Goal: Task Accomplishment & Management: Complete application form

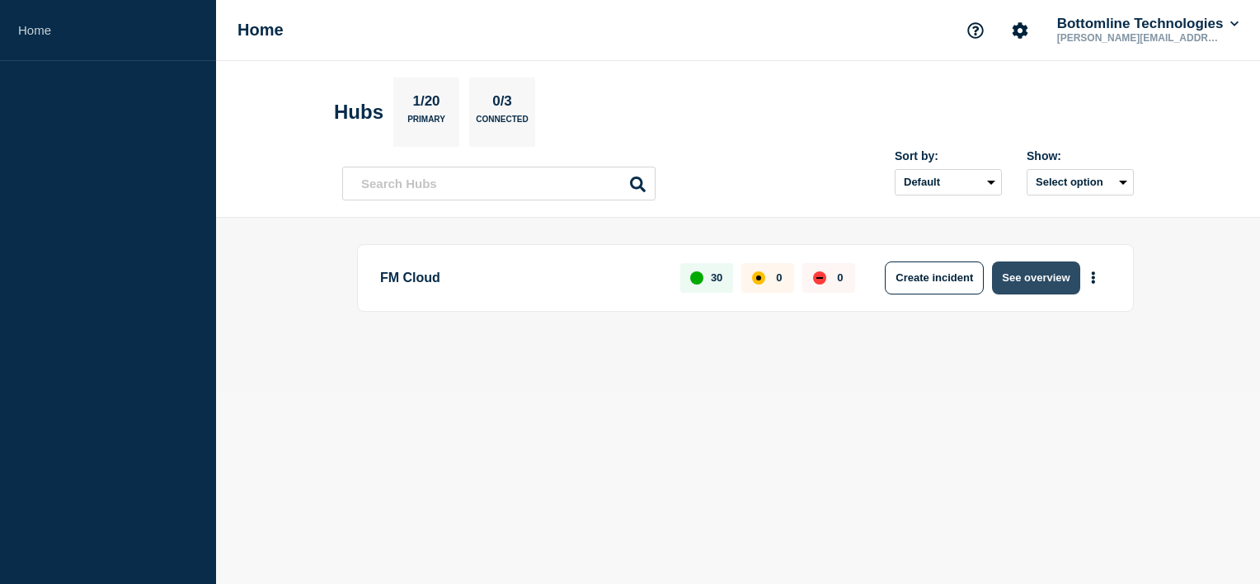
click at [1072, 278] on button "See overview" at bounding box center [1035, 277] width 87 height 33
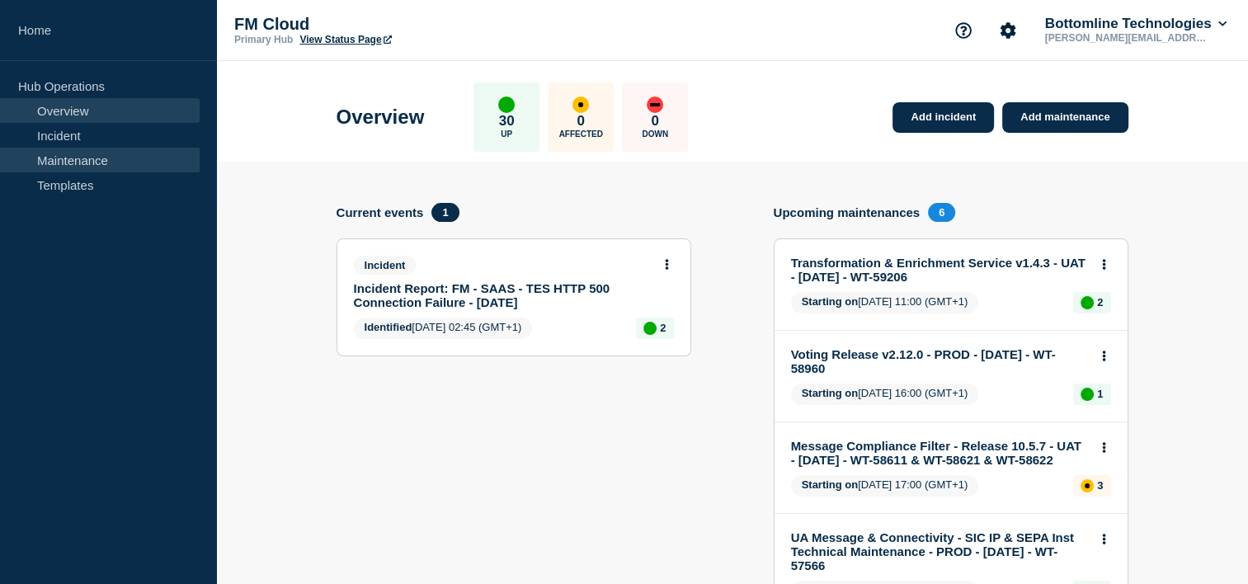
click at [55, 164] on link "Maintenance" at bounding box center [100, 160] width 200 height 25
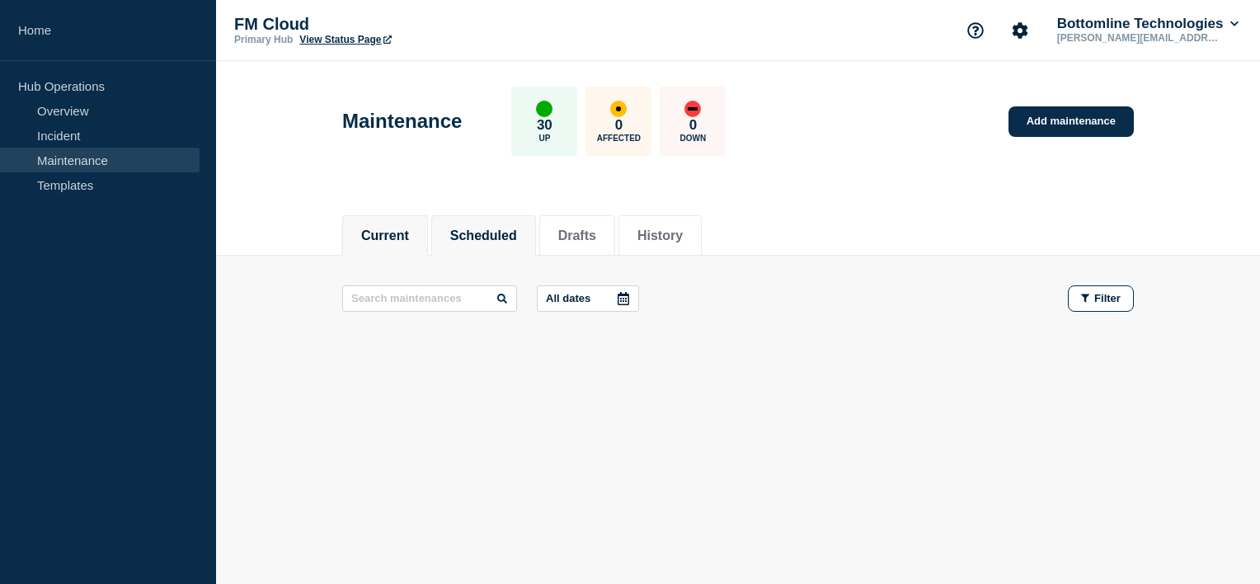
click at [469, 235] on button "Scheduled" at bounding box center [483, 235] width 67 height 15
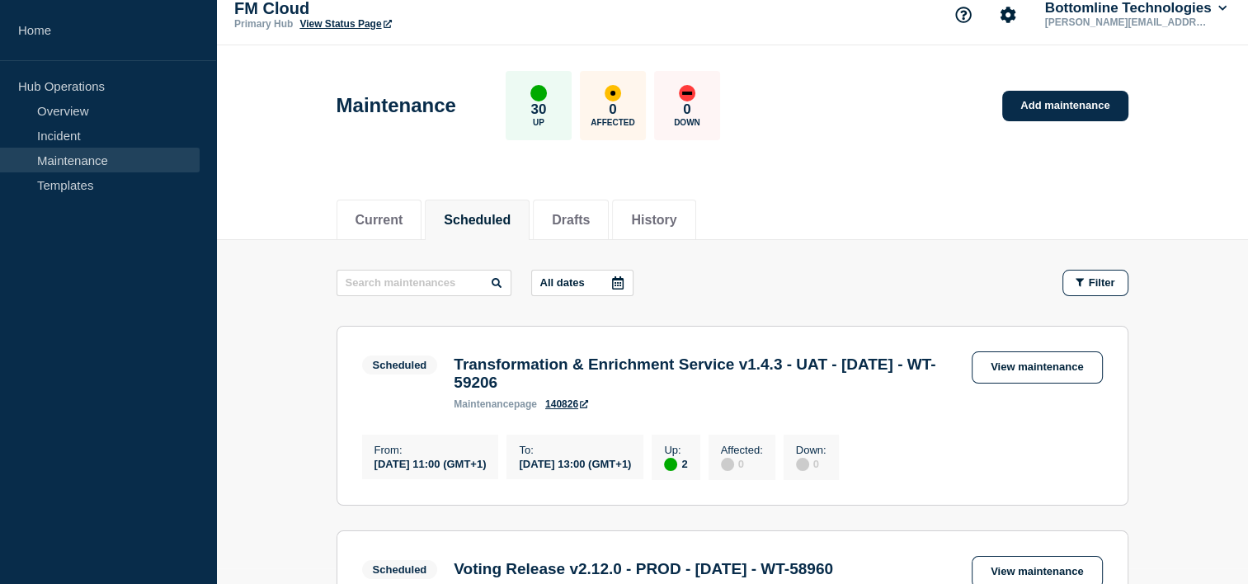
scroll to position [3, 0]
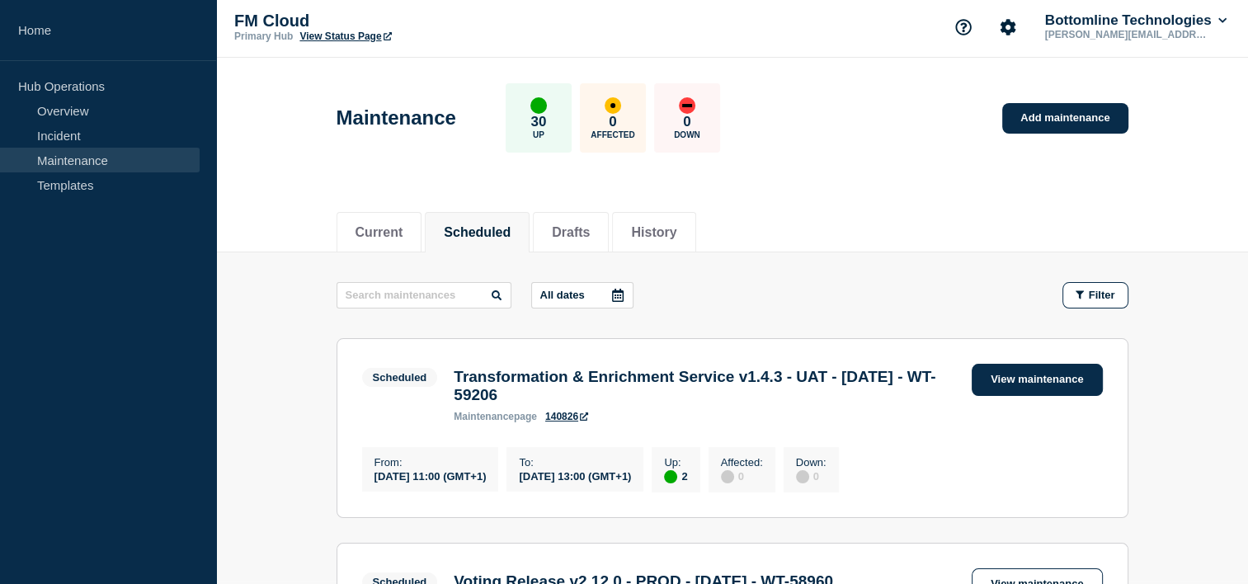
click at [1040, 378] on link "View maintenance" at bounding box center [1037, 380] width 130 height 32
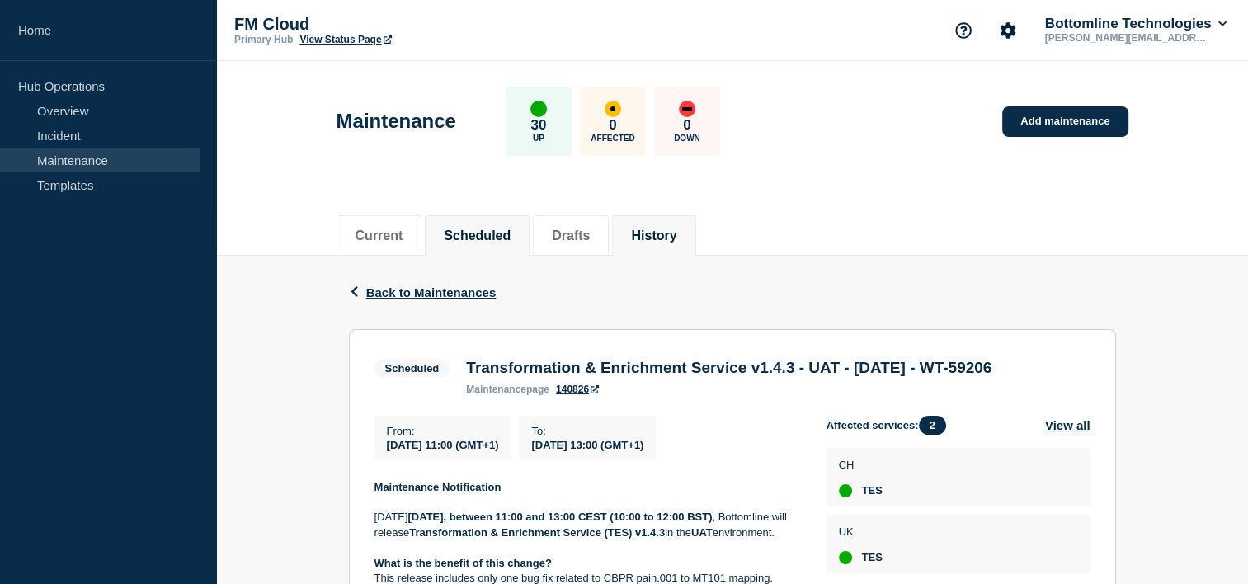
click at [676, 232] on button "History" at bounding box center [653, 235] width 45 height 15
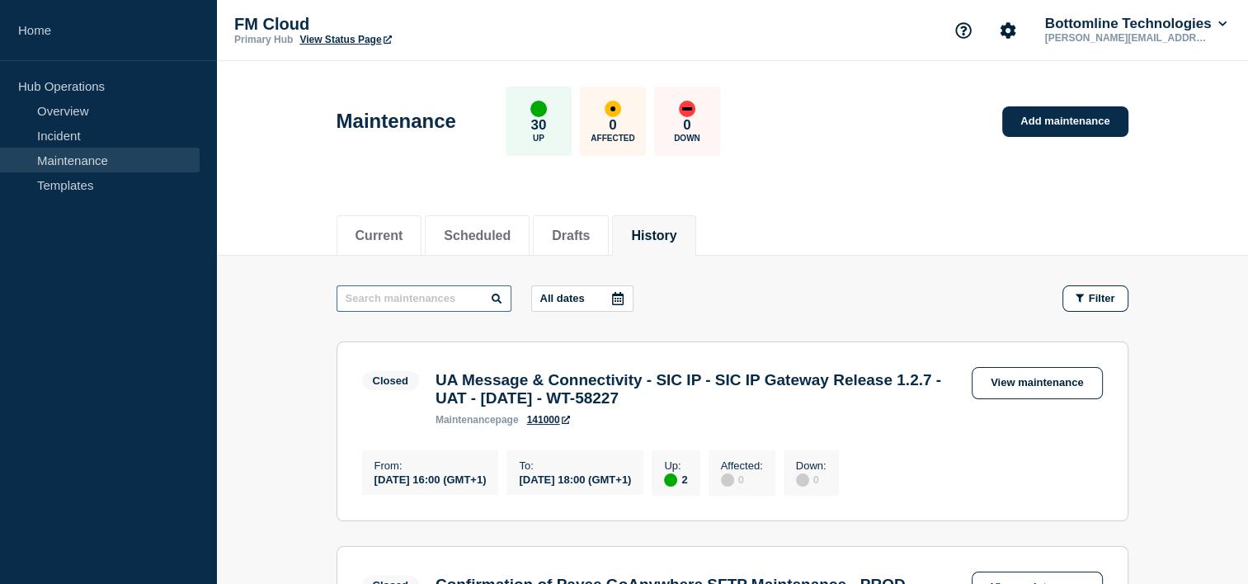
click at [447, 308] on input "text" at bounding box center [424, 298] width 175 height 26
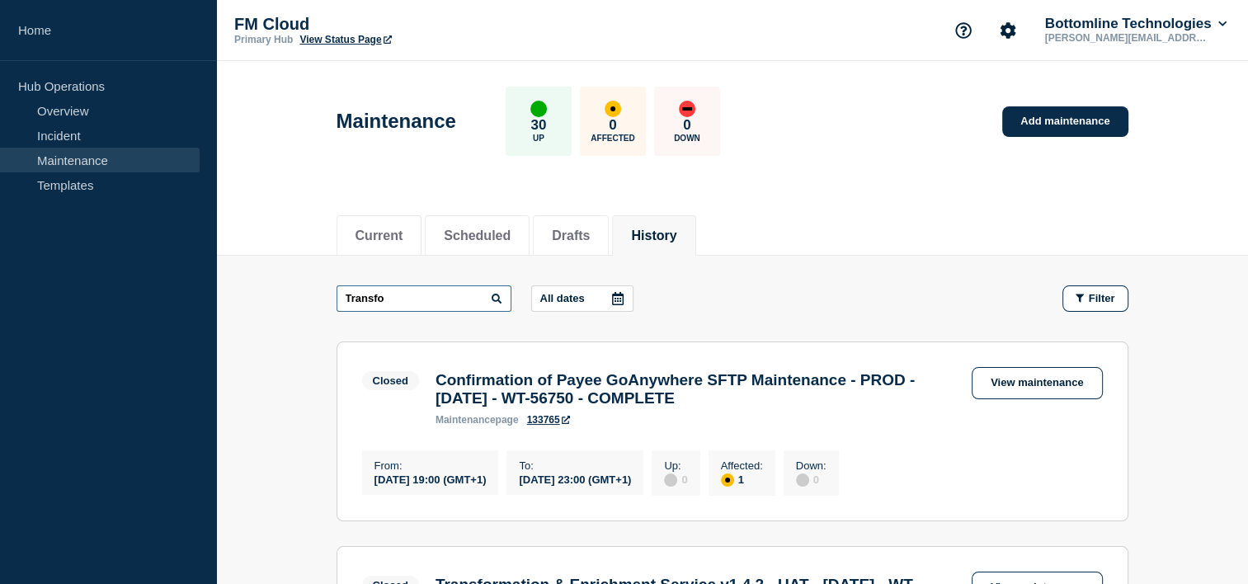
type input "Transfo"
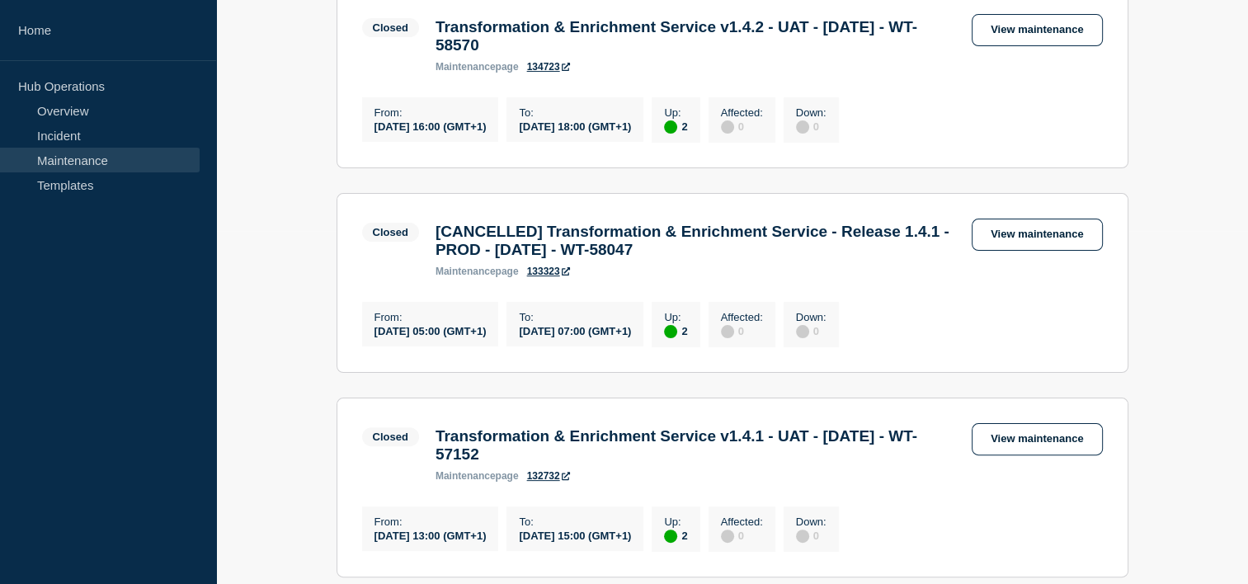
scroll to position [356, 0]
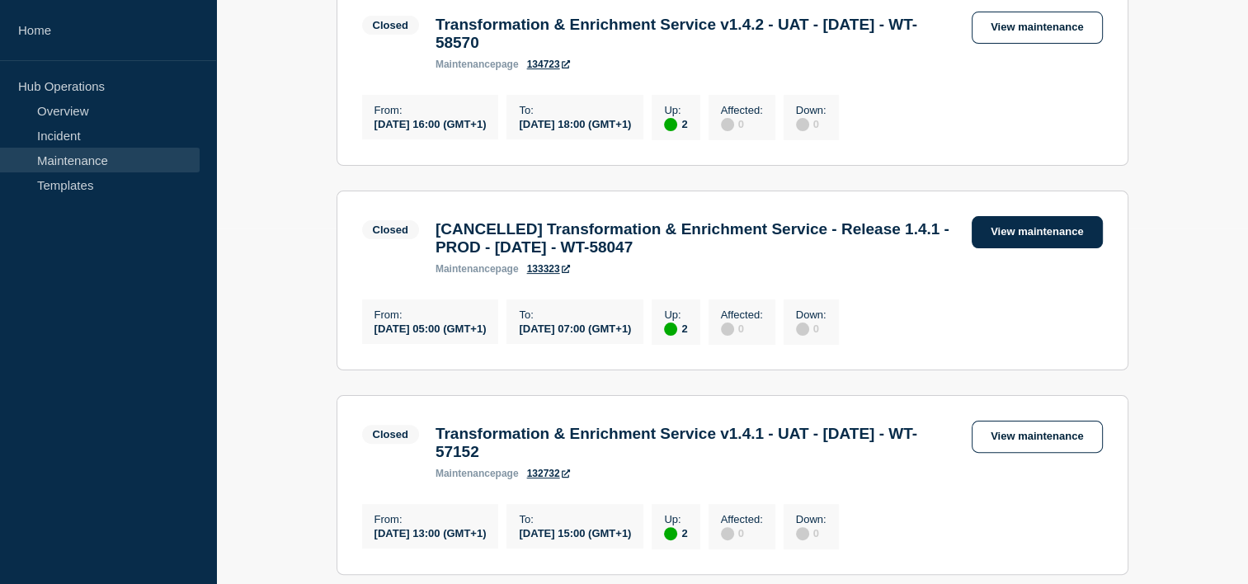
click at [1043, 242] on link "View maintenance" at bounding box center [1037, 232] width 130 height 32
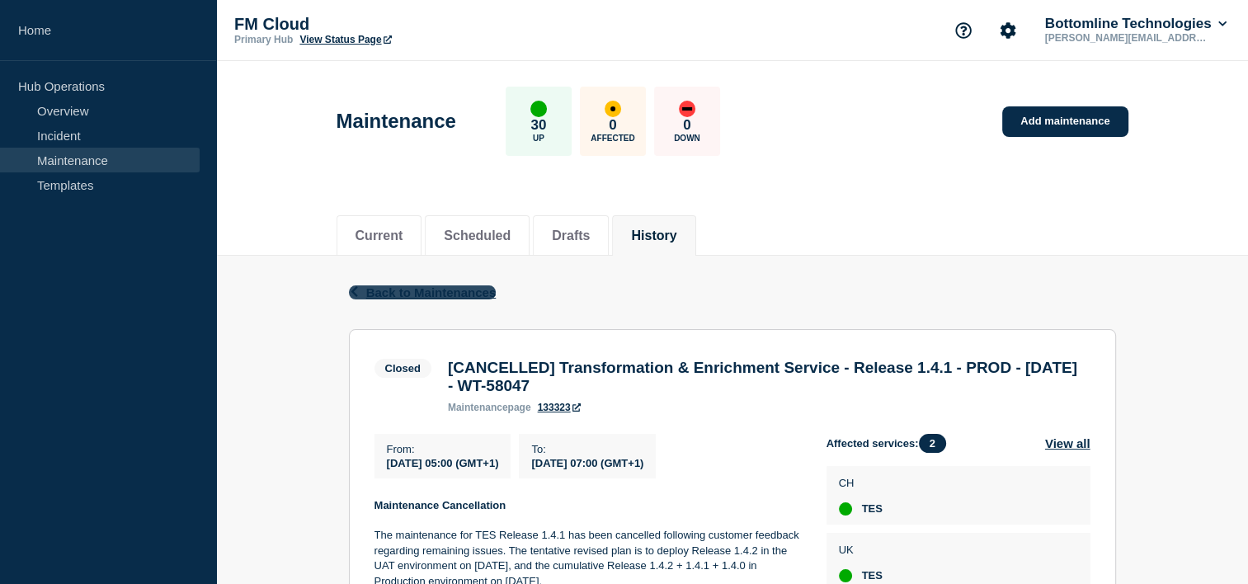
click at [421, 295] on span "Back to Maintenances" at bounding box center [431, 292] width 130 height 14
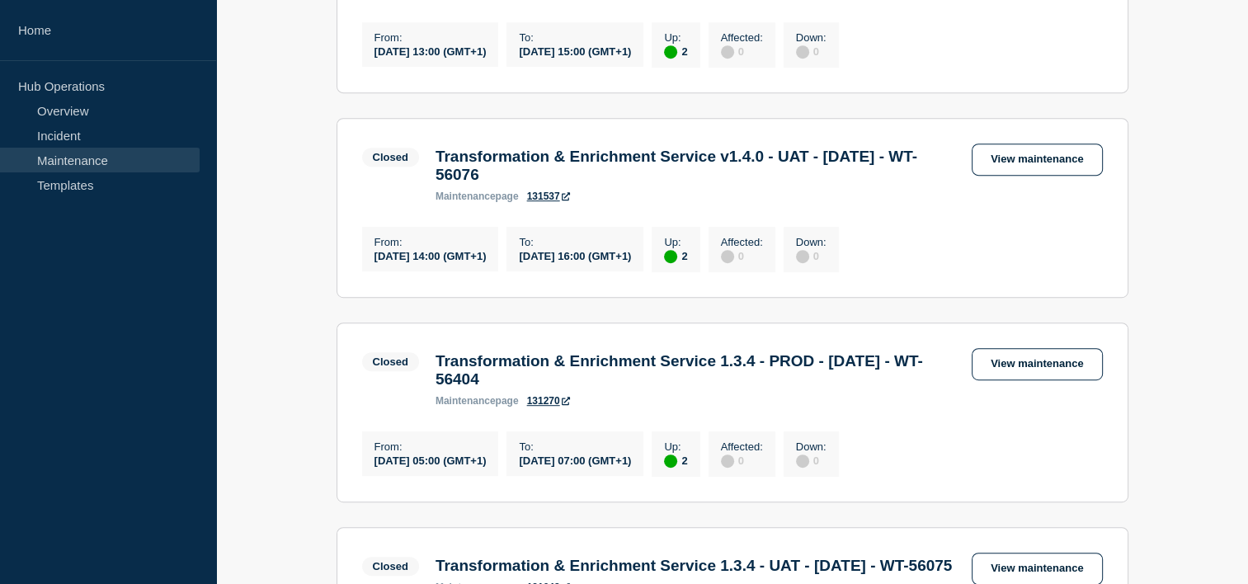
scroll to position [841, 0]
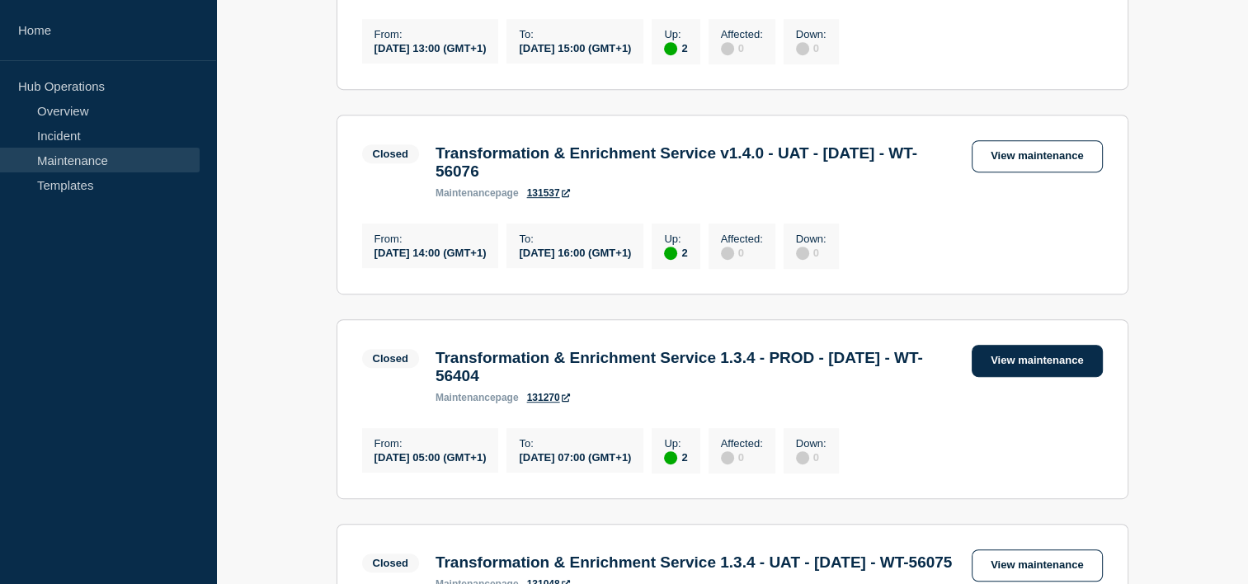
click at [1076, 377] on link "View maintenance" at bounding box center [1037, 361] width 130 height 32
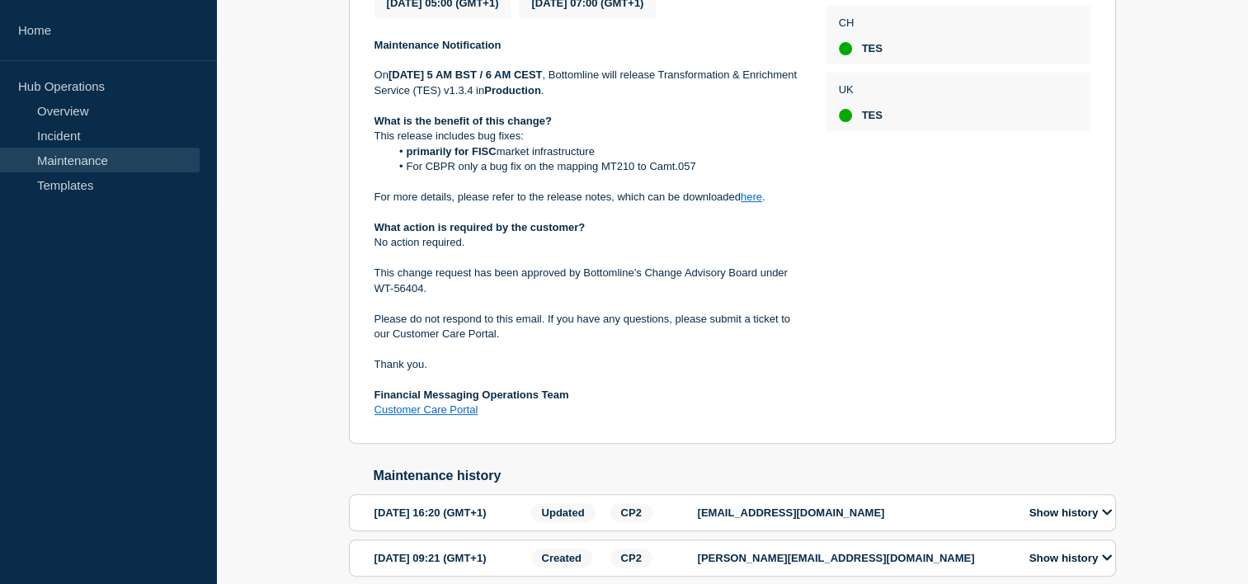
scroll to position [450, 0]
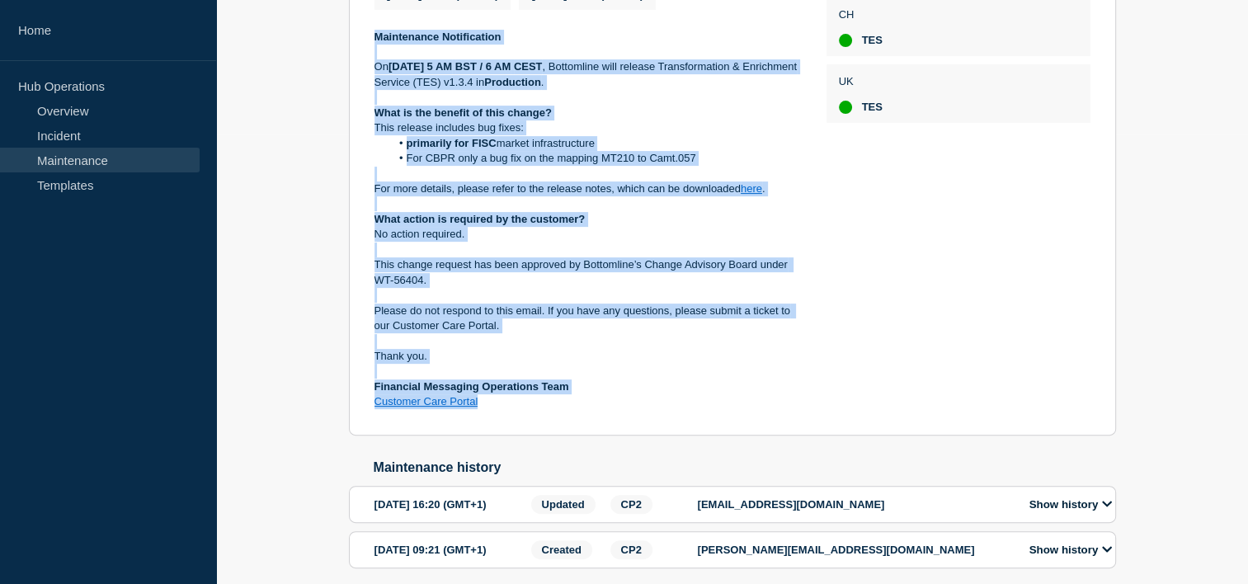
drag, startPoint x: 366, startPoint y: 60, endPoint x: 593, endPoint y: 441, distance: 443.5
click at [593, 436] on section "Closed Transformation & Enrichment Service 1.3.4 - PROD - 28/JUL/2025 - WT-5640…" at bounding box center [732, 157] width 767 height 557
copy div "Maintenance Notification On Monday July 28th, 2025 at 5 AM BST / 6 AM CEST , Bo…"
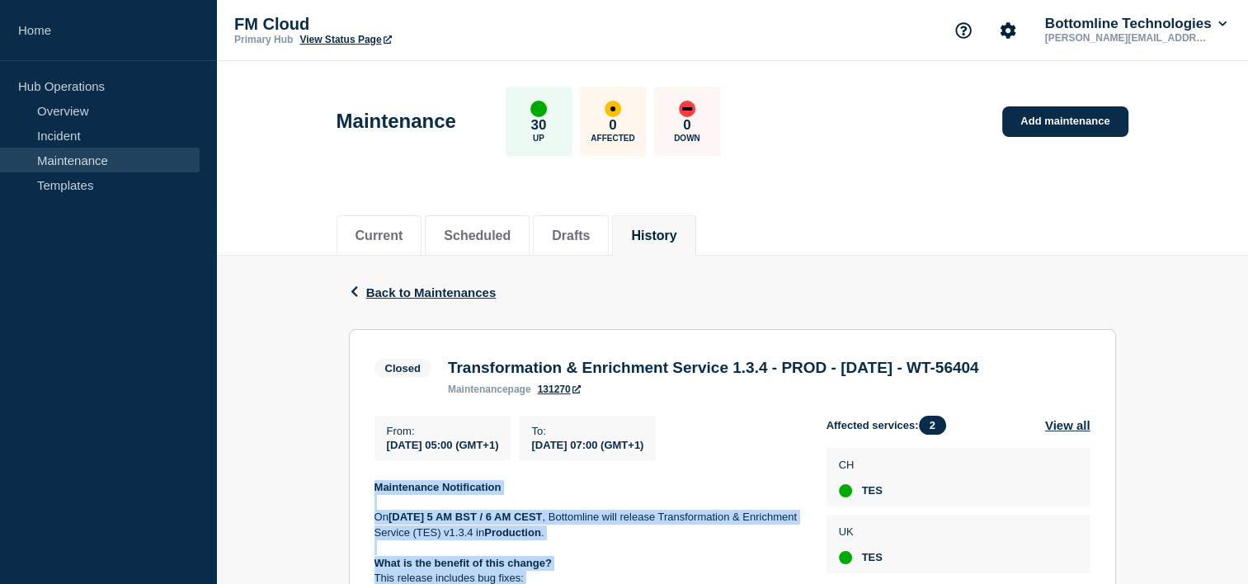
scroll to position [0, 0]
drag, startPoint x: 509, startPoint y: 388, endPoint x: 447, endPoint y: 366, distance: 65.5
click at [448, 366] on h3 "Transformation & Enrichment Service 1.3.4 - PROD - 28/JUL/2025 - WT-56404" at bounding box center [713, 368] width 531 height 18
copy h3 "Transformation & Enrichment Service 1.3.4 - PROD - 28/JUL/2025 - WT-56404"
click at [497, 238] on button "Scheduled" at bounding box center [477, 235] width 67 height 15
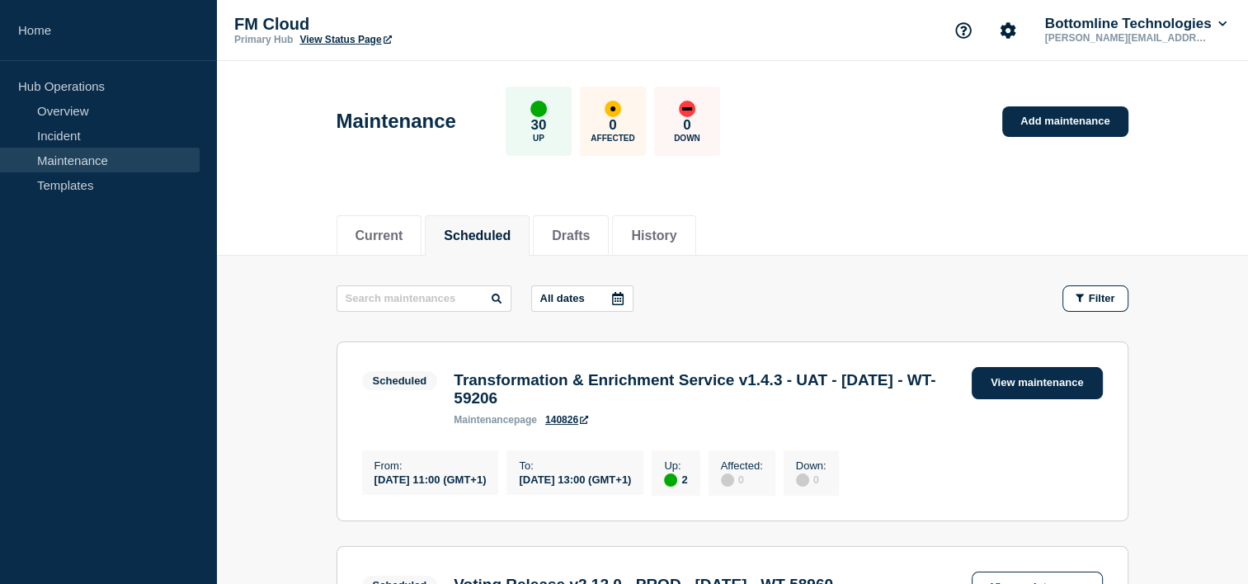
click at [1062, 373] on link "View maintenance" at bounding box center [1037, 383] width 130 height 32
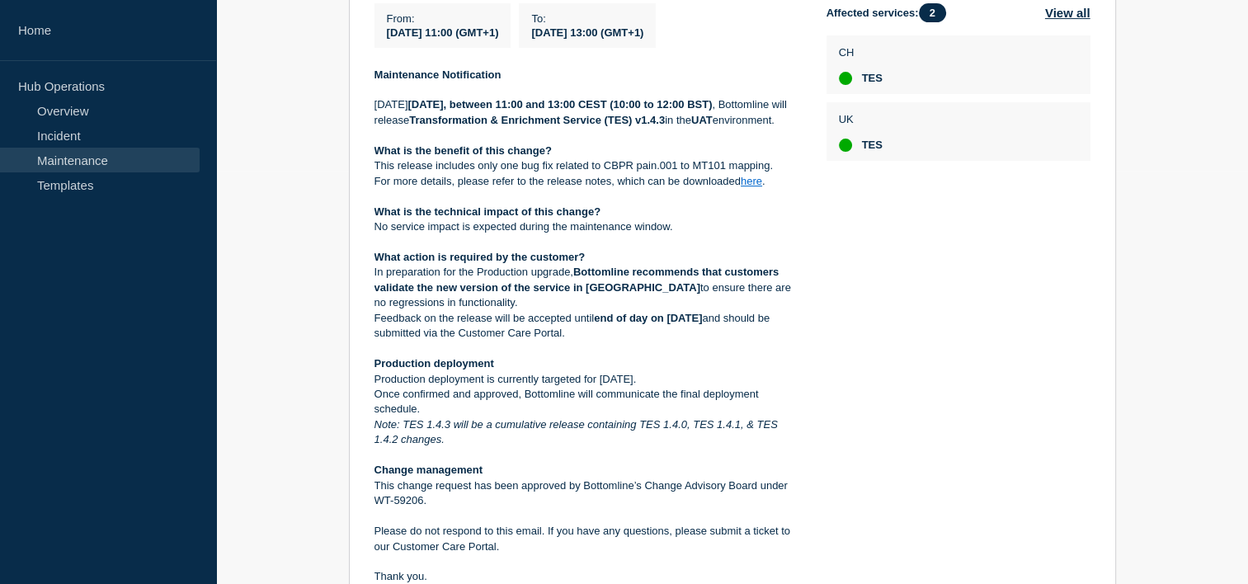
scroll to position [416, 0]
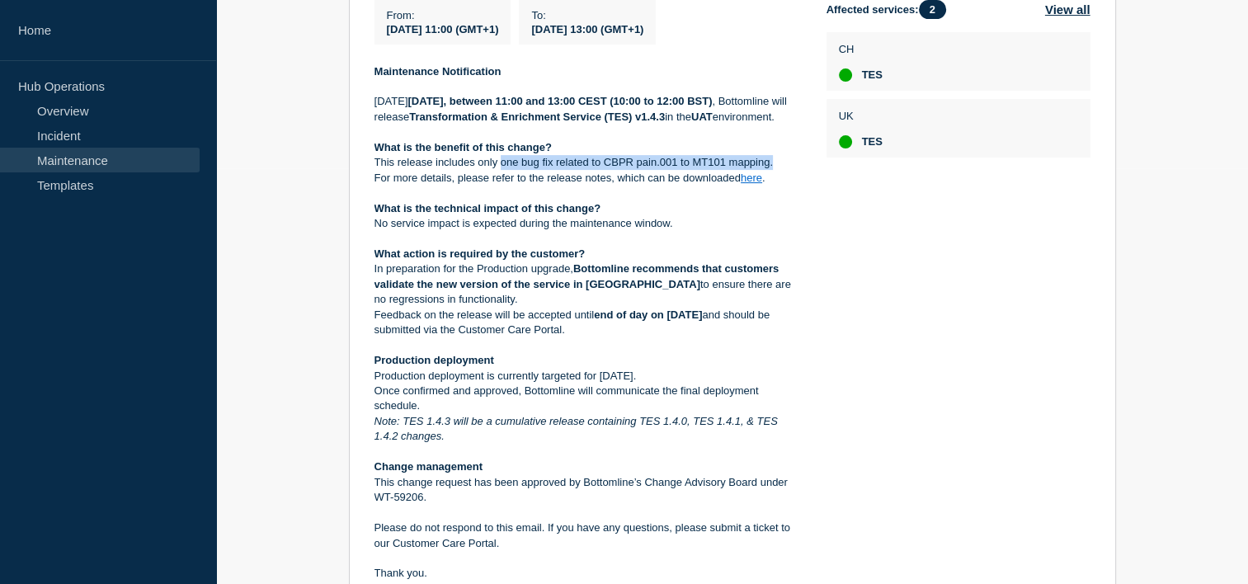
drag, startPoint x: 772, startPoint y: 204, endPoint x: 501, endPoint y: 208, distance: 271.4
click at [501, 170] on p "This release includes only one bug fix related to CBPR pain.001 to MT101 mappin…" at bounding box center [587, 162] width 426 height 15
copy p "one bug fix related to CBPR pain.001 to MT101 mapping."
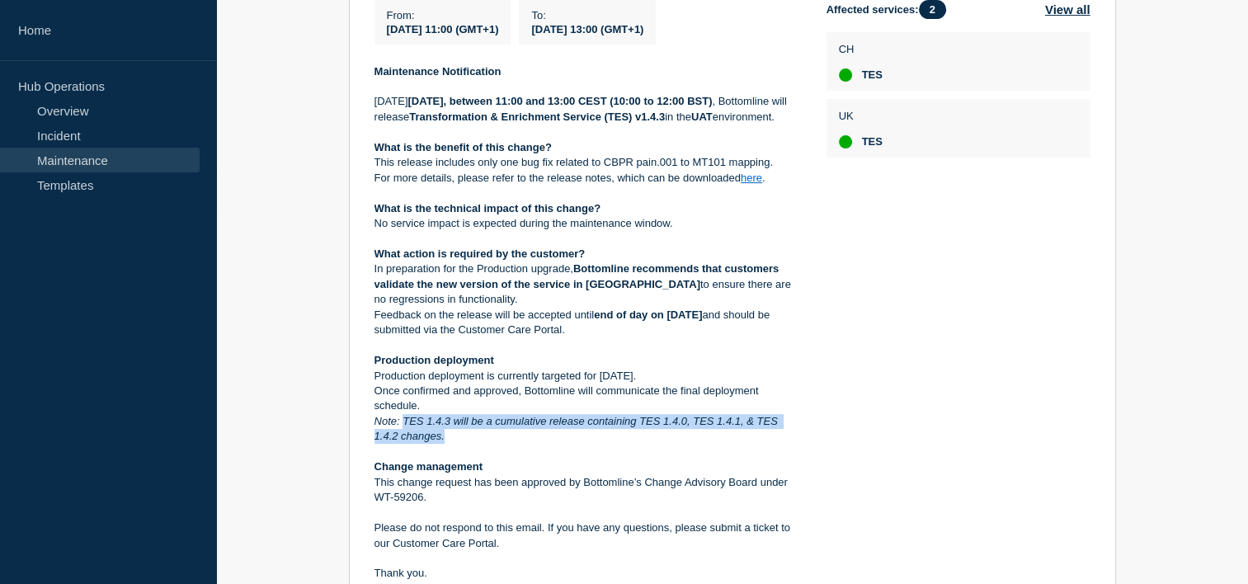
drag, startPoint x: 485, startPoint y: 478, endPoint x: 403, endPoint y: 462, distance: 84.0
click at [403, 445] on p "Note: TES 1.4.3 will be a cumulative release containing TES 1.4.0, TES 1.4.1, &…" at bounding box center [587, 429] width 426 height 31
copy em "TES 1.4.3 will be a cumulative release containing TES 1.4.0, TES 1.4.1, & TES 1…"
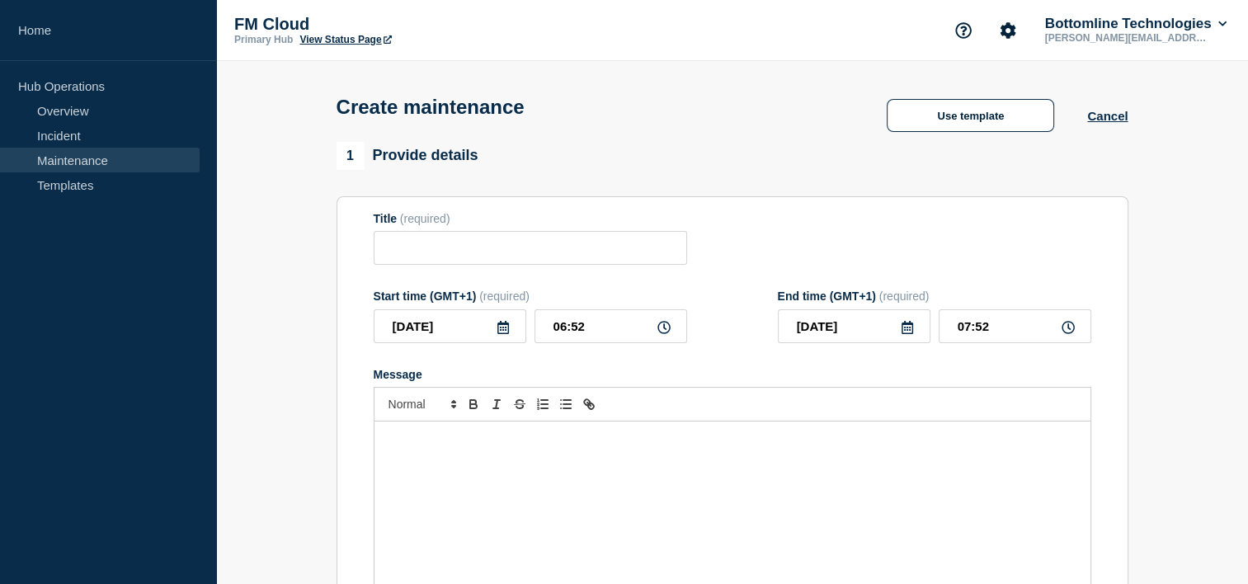
click at [534, 446] on p "Message" at bounding box center [732, 438] width 691 height 15
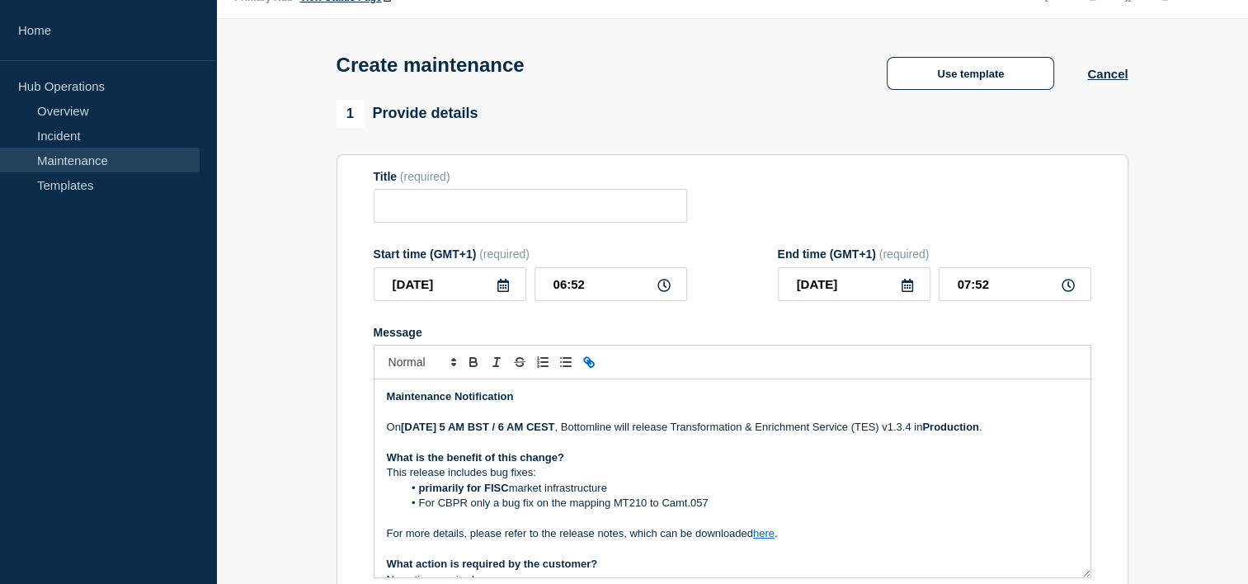
click at [436, 417] on p "Message" at bounding box center [732, 412] width 691 height 15
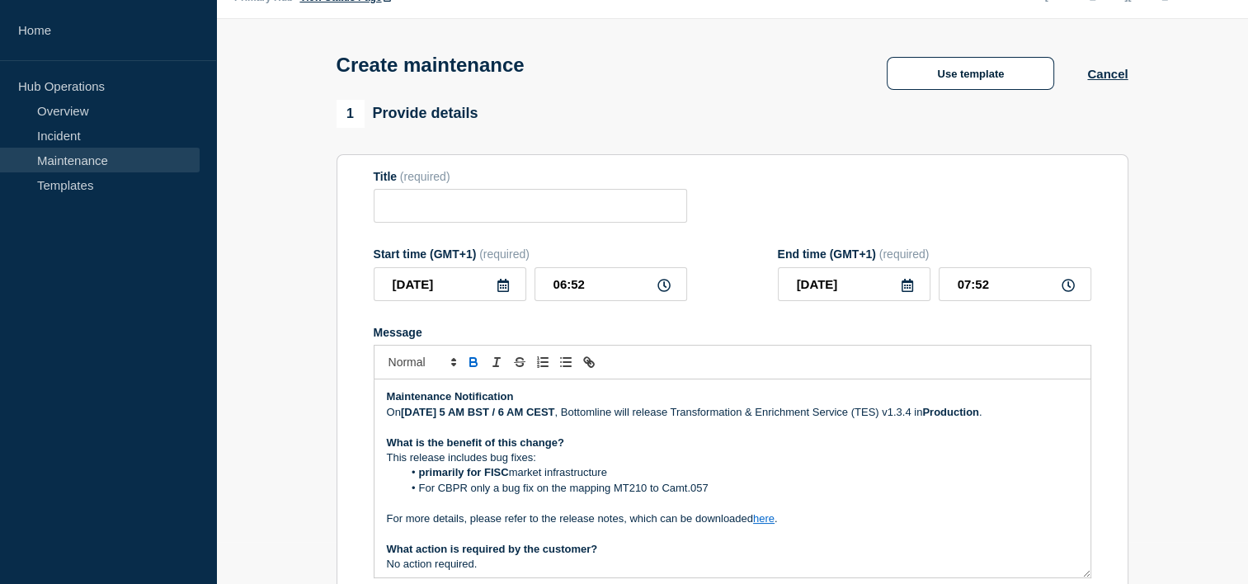
click at [440, 418] on strong "[DATE] 5 AM" at bounding box center [433, 412] width 64 height 12
click at [1043, 420] on p "On Thursday September 25th, 2025 at 5 AM BST / 6 AM CEST , Bottomline will rele…" at bounding box center [732, 412] width 691 height 15
click at [1049, 420] on p "On Thursday September 25th, 2025 at 5 AM BST / 6 AM CEST , Bottomline will rele…" at bounding box center [732, 412] width 691 height 15
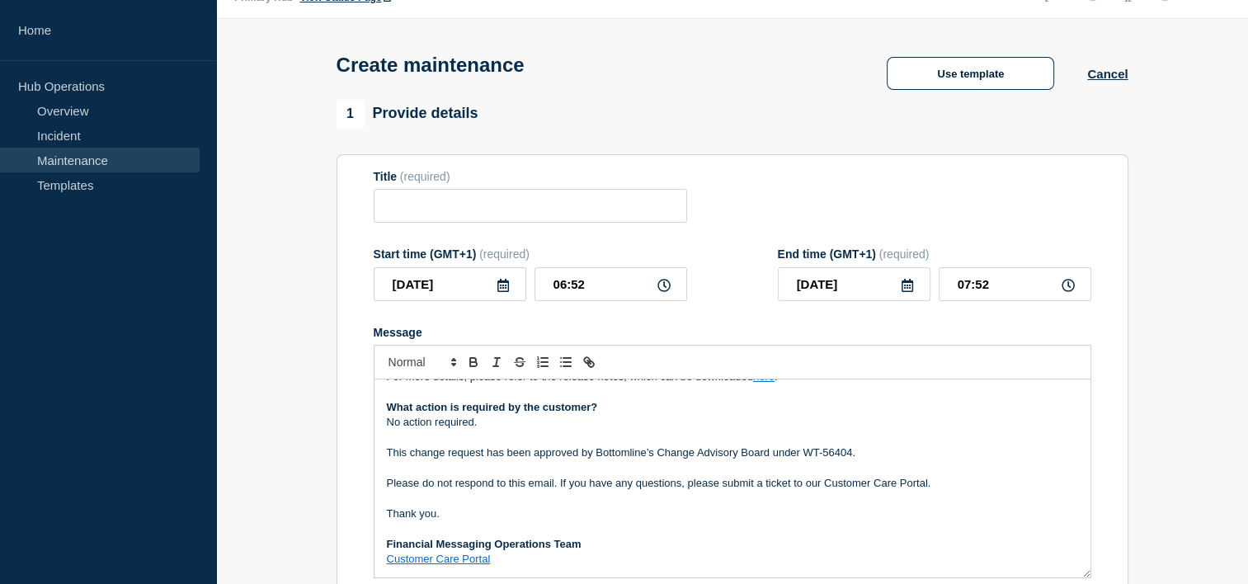
scroll to position [156, 0]
click at [850, 460] on p "This change request has been approved by Bottomline’s Change Advisory Board und…" at bounding box center [732, 452] width 691 height 15
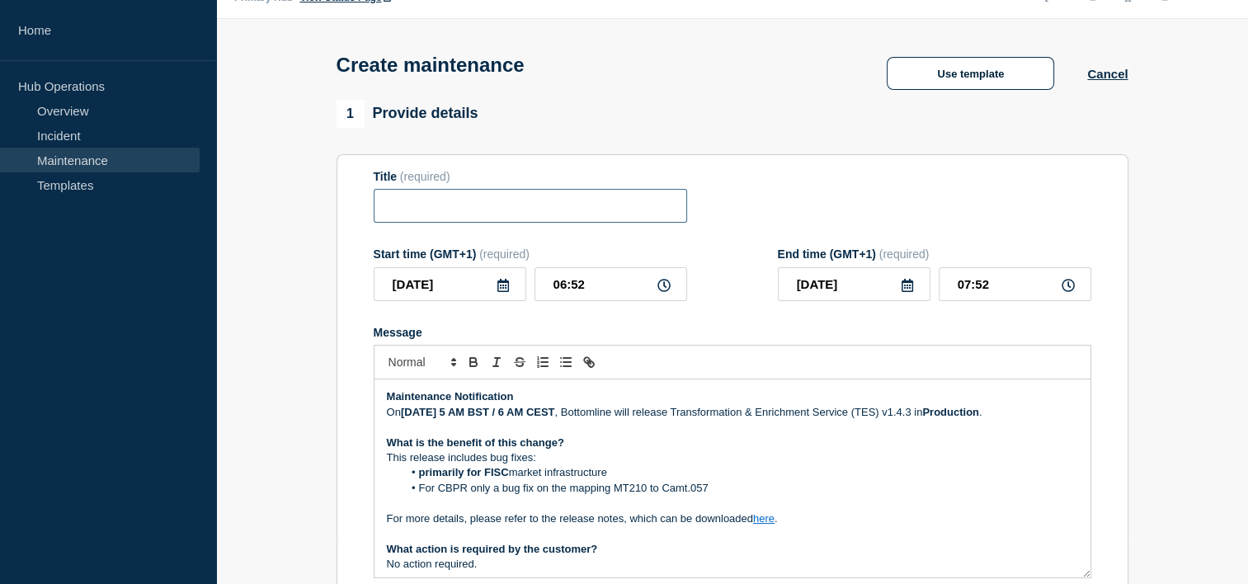
click at [518, 216] on input "Title" at bounding box center [530, 206] width 313 height 34
paste input "Transformation & Enrichment Service 1.3.4 - PROD - 28/JUL/2025 - WT-56404"
click at [540, 207] on input "Transformation & Enrichment Service 1.3.4 - PROD - 28/JUL/2025 - WT-58810" at bounding box center [530, 206] width 313 height 34
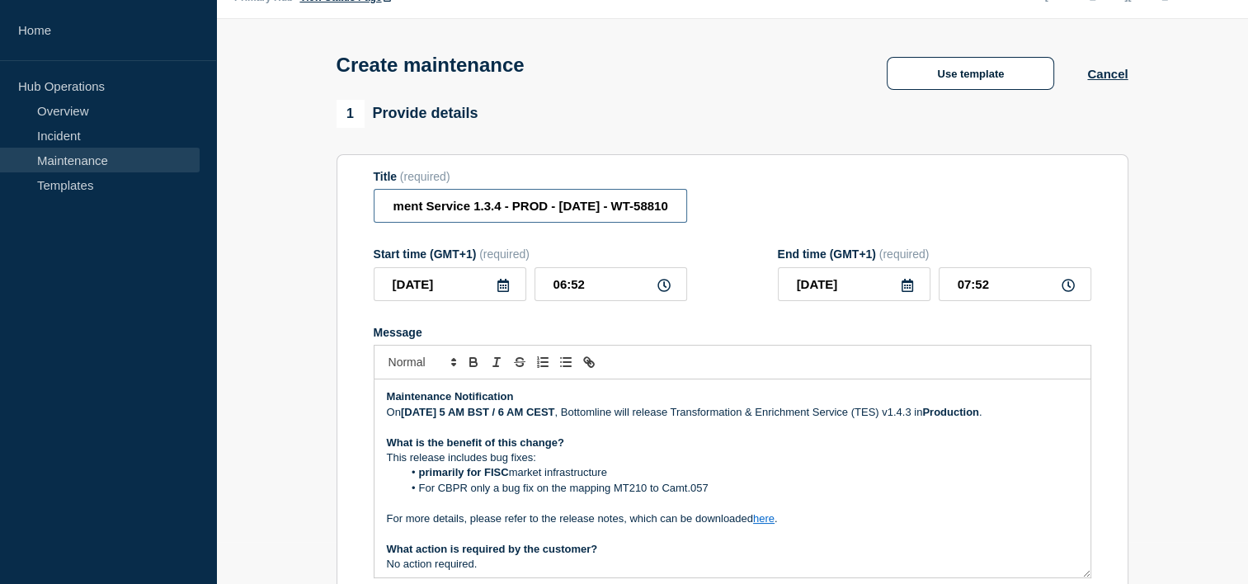
click at [571, 207] on input "Transformation & Enrichment Service 1.3.4 - PROD - 25/JUL/2025 - WT-58810" at bounding box center [530, 206] width 313 height 34
click at [492, 215] on input "Transformation & Enrichment Service 1.3.4 - PROD - 25/SEP/2025 - WT-58810" at bounding box center [530, 206] width 313 height 34
drag, startPoint x: 506, startPoint y: 210, endPoint x: 369, endPoint y: 234, distance: 140.0
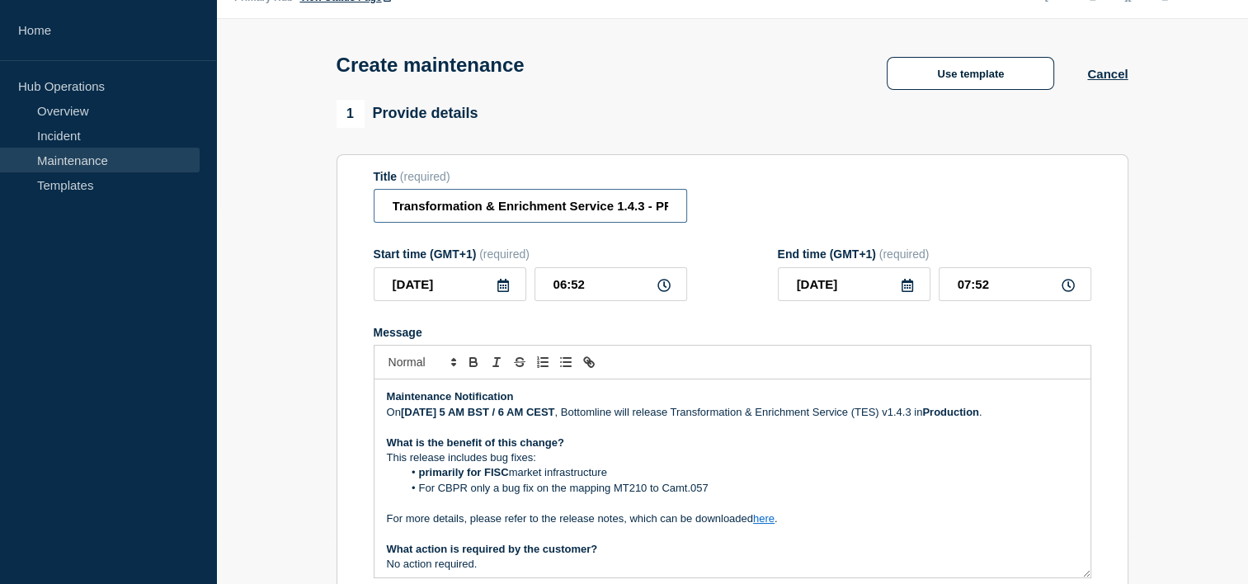
click at [369, 234] on section "Title (required) Transformation & Enrichment Service 1.4.3 - PROD - 25/SEP/2025…" at bounding box center [733, 390] width 792 height 473
type input "Transformation & Enrichment Service 1.4.3 - PROD - 25/SEP/2025 - WT-58810"
click at [495, 292] on input "2025-09-18" at bounding box center [450, 284] width 153 height 34
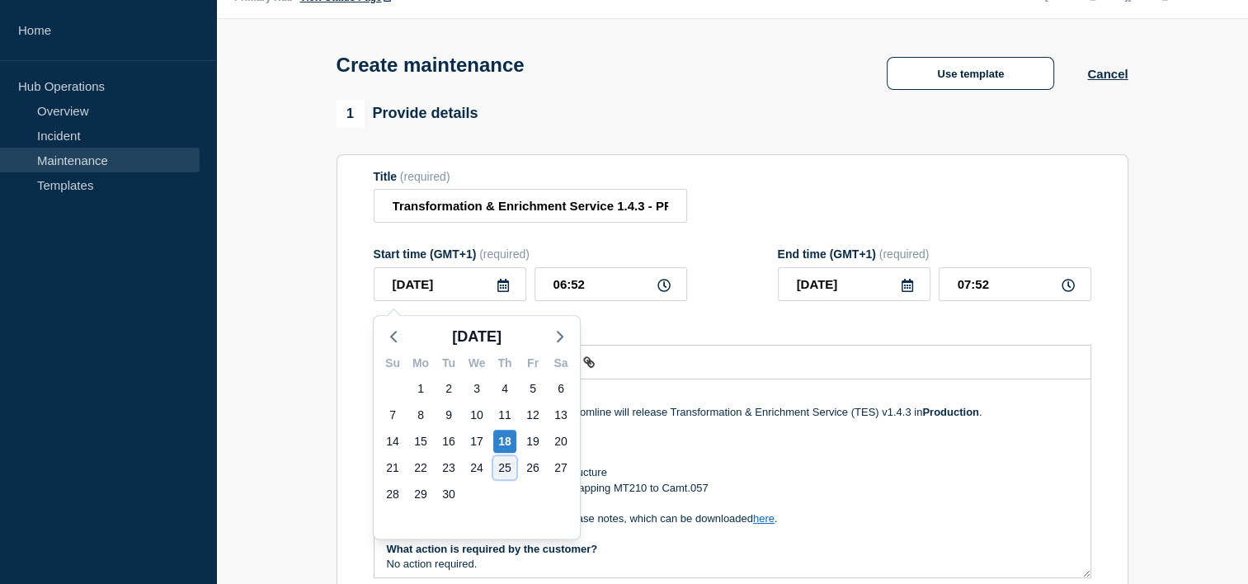
click at [501, 464] on div "25" at bounding box center [504, 467] width 23 height 23
type input "2025-09-25"
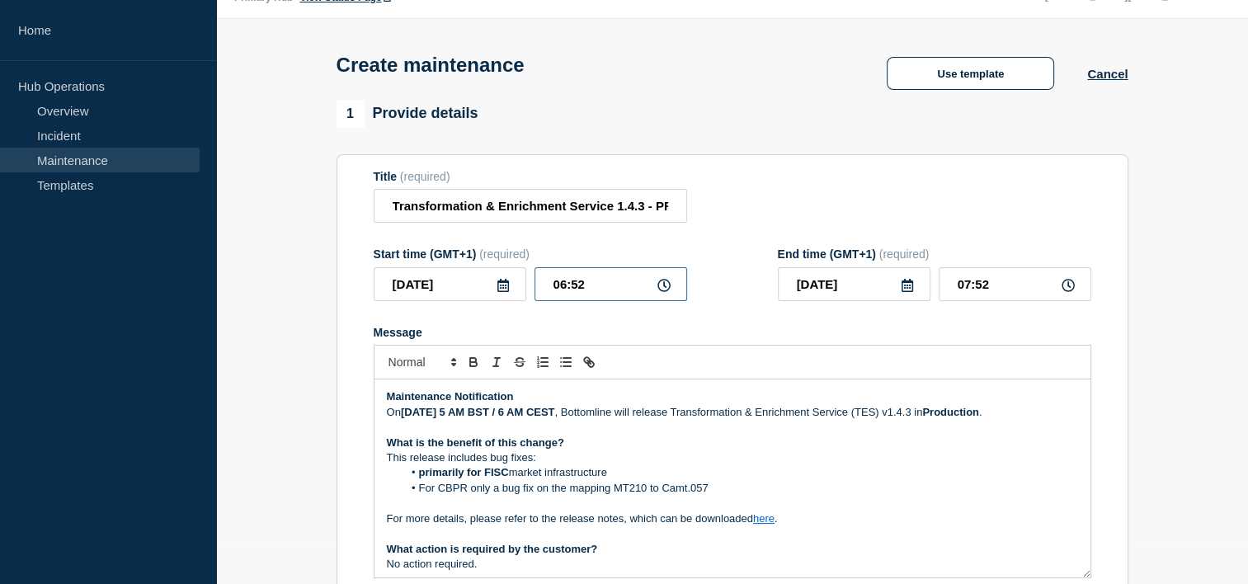
click at [616, 290] on input "06:52" at bounding box center [610, 284] width 153 height 34
type input "06:00"
type input "07:00"
click at [568, 285] on input "06:00" at bounding box center [610, 284] width 153 height 34
type input "05:00"
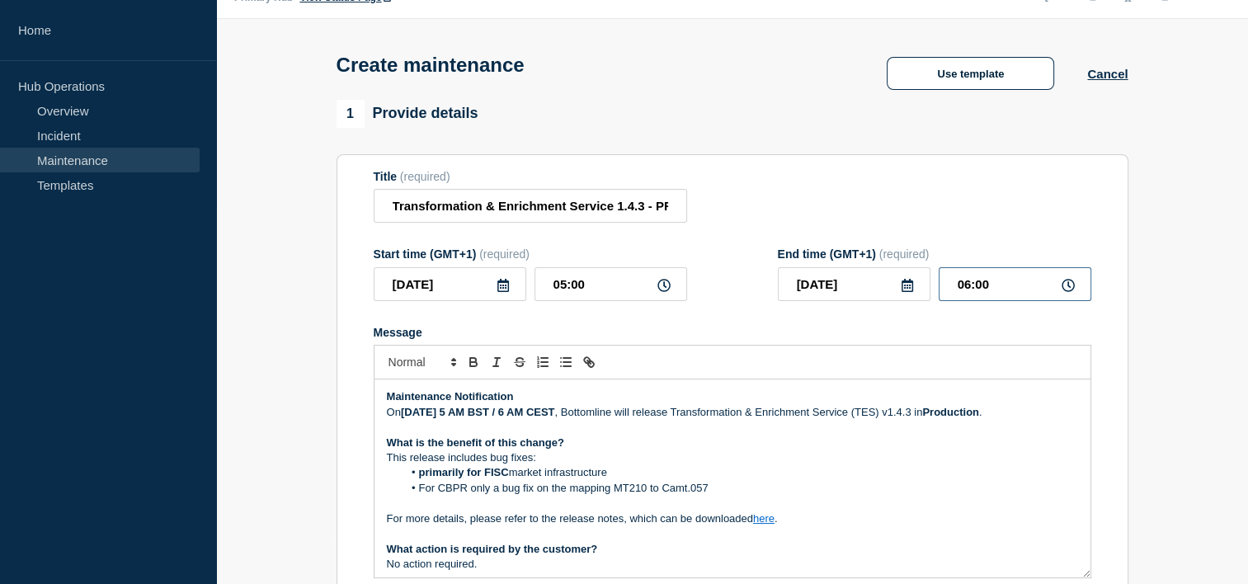
click at [969, 286] on input "06:00" at bounding box center [1015, 284] width 153 height 34
type input "07:00"
click at [946, 465] on p "This release includes bug fixes:" at bounding box center [732, 457] width 691 height 15
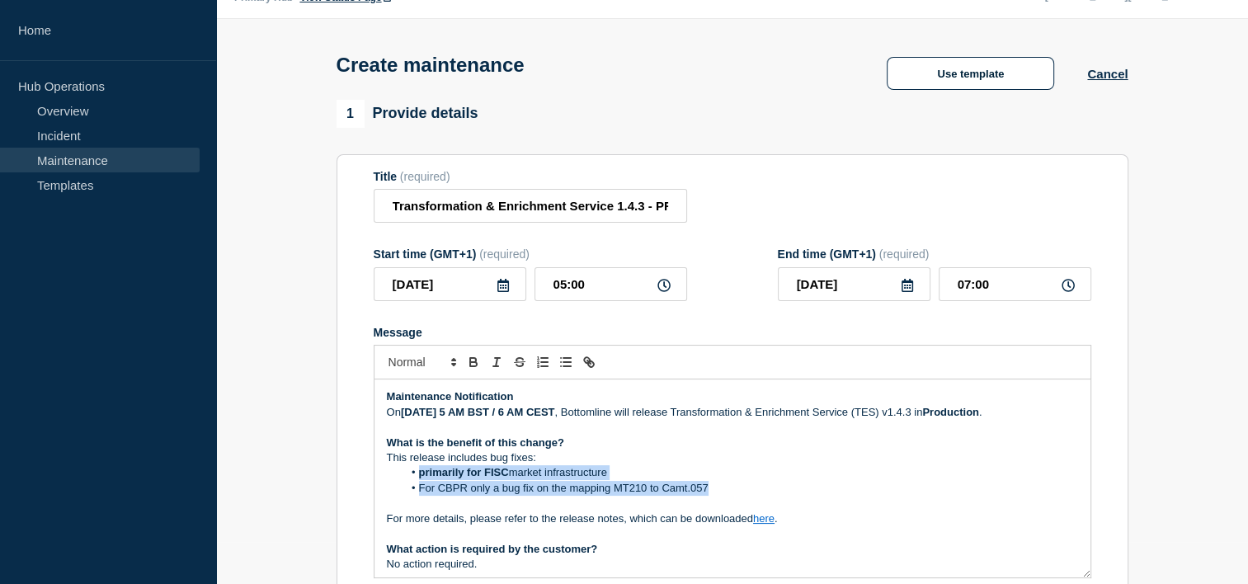
drag, startPoint x: 722, startPoint y: 508, endPoint x: 419, endPoint y: 494, distance: 303.0
click at [419, 494] on ol "primarily for FISC market infrastructure For CBPR only a bug fix on the mapping…" at bounding box center [732, 480] width 691 height 31
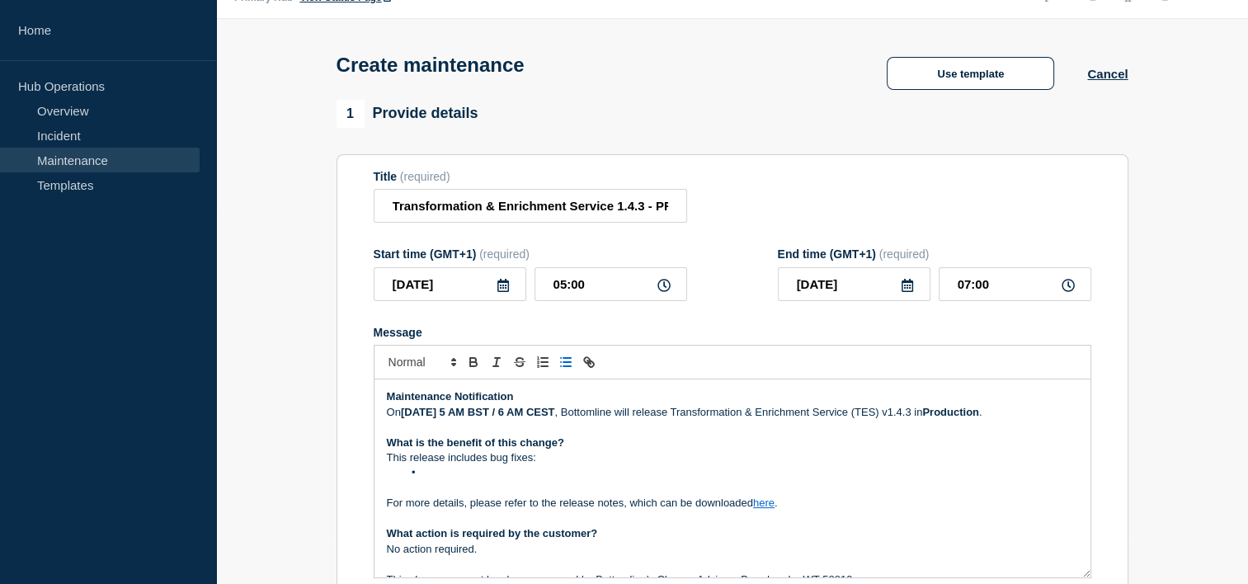
click at [485, 420] on p "On Thursday September 25th, 2025 at 5 AM BST / 6 AM CEST , Bottomline will rele…" at bounding box center [732, 412] width 691 height 15
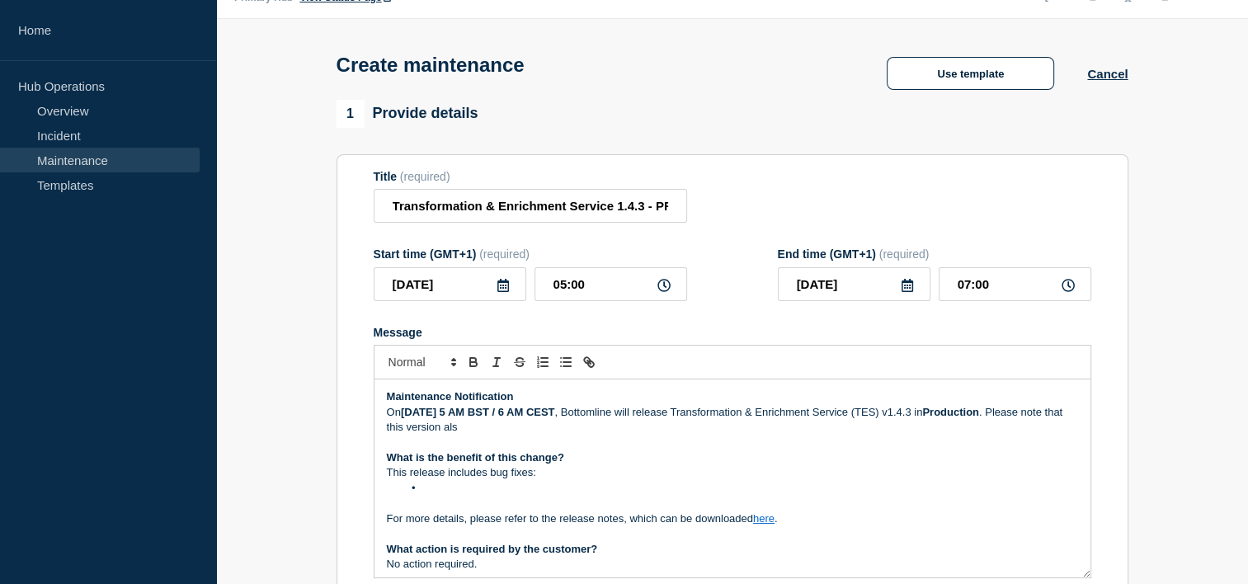
click at [544, 480] on p "This release includes bug fixes:" at bounding box center [732, 472] width 691 height 15
click at [464, 480] on p "This release includes bug fixes:" at bounding box center [732, 472] width 691 height 15
click at [452, 488] on li "Message" at bounding box center [741, 488] width 676 height 15
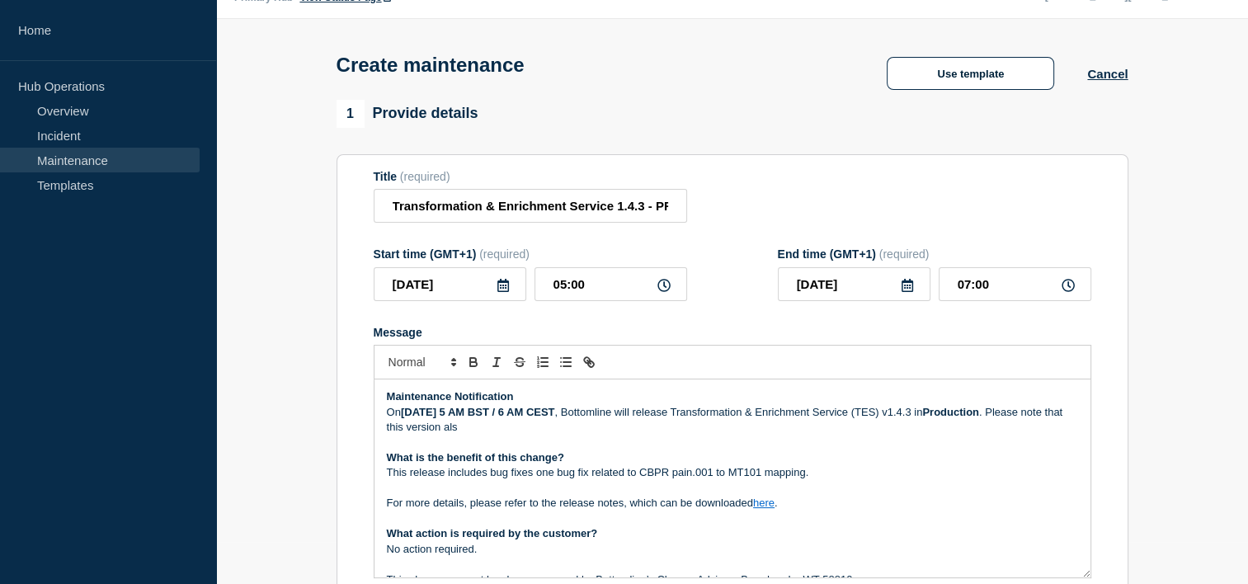
click at [452, 488] on p "Message" at bounding box center [732, 488] width 691 height 15
drag, startPoint x: 609, startPoint y: 429, endPoint x: 549, endPoint y: 439, distance: 61.0
click at [549, 436] on p "On Thursday September 25th, 2025 at 5 AM BST / 6 AM CEST , Bottomline will rele…" at bounding box center [732, 420] width 691 height 31
click at [549, 431] on em "TES 1.4.3 will be a cumulative release containing TES 1.4.0, TES 1.4.1, & TES 1…" at bounding box center [627, 427] width 448 height 12
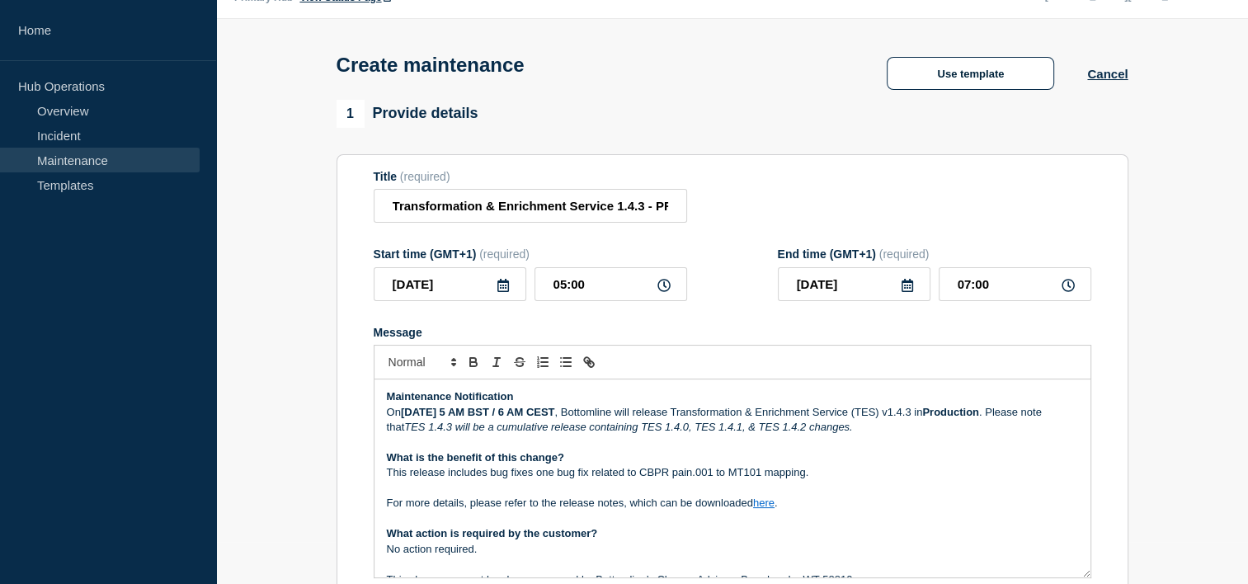
click at [622, 433] on em "TES 1.4.3 will be a cumulative release containing TES 1.4.0, TES 1.4.1, & TES 1…" at bounding box center [628, 427] width 448 height 12
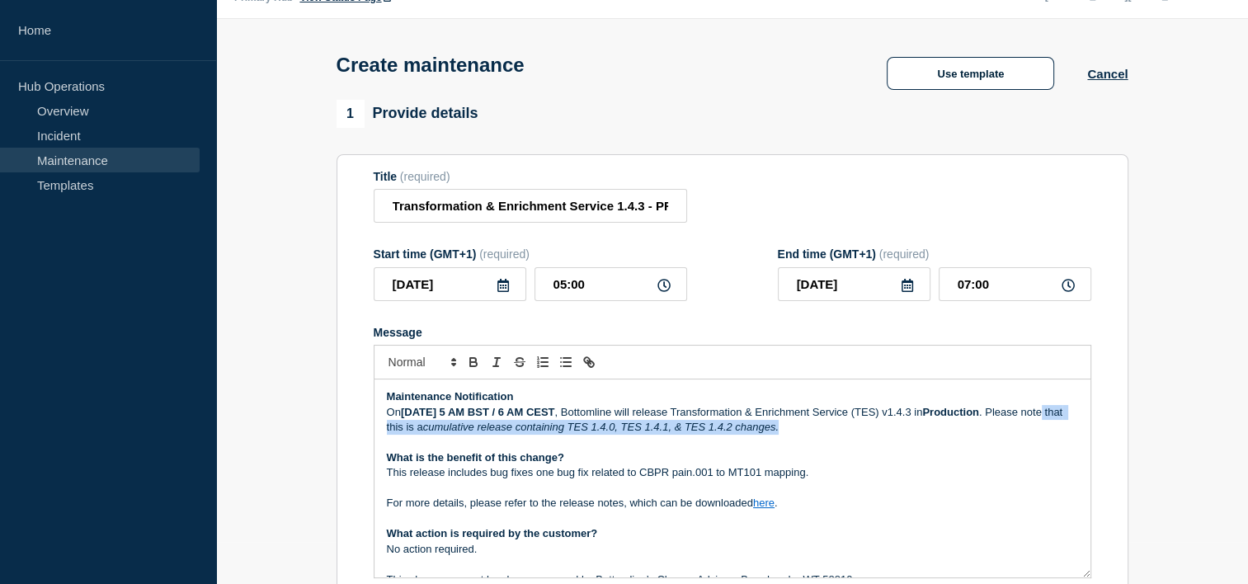
drag, startPoint x: 934, startPoint y: 437, endPoint x: 503, endPoint y: 437, distance: 430.6
click at [503, 436] on p "On Thursday September 25th, 2025 at 5 AM BST / 6 AM CEST , Bottomline will rele…" at bounding box center [732, 420] width 691 height 31
click at [496, 370] on icon "Toggle italic text" at bounding box center [496, 362] width 15 height 15
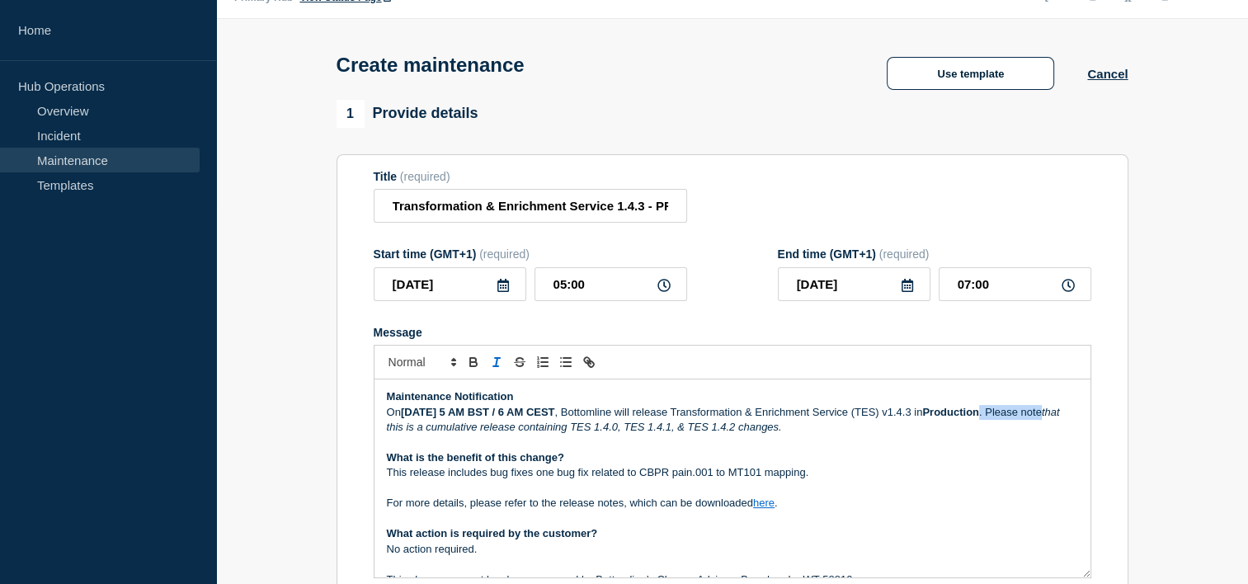
click at [496, 366] on line "Toggle italic text" at bounding box center [495, 366] width 5 height 0
click at [1002, 450] on p "Message" at bounding box center [732, 443] width 691 height 15
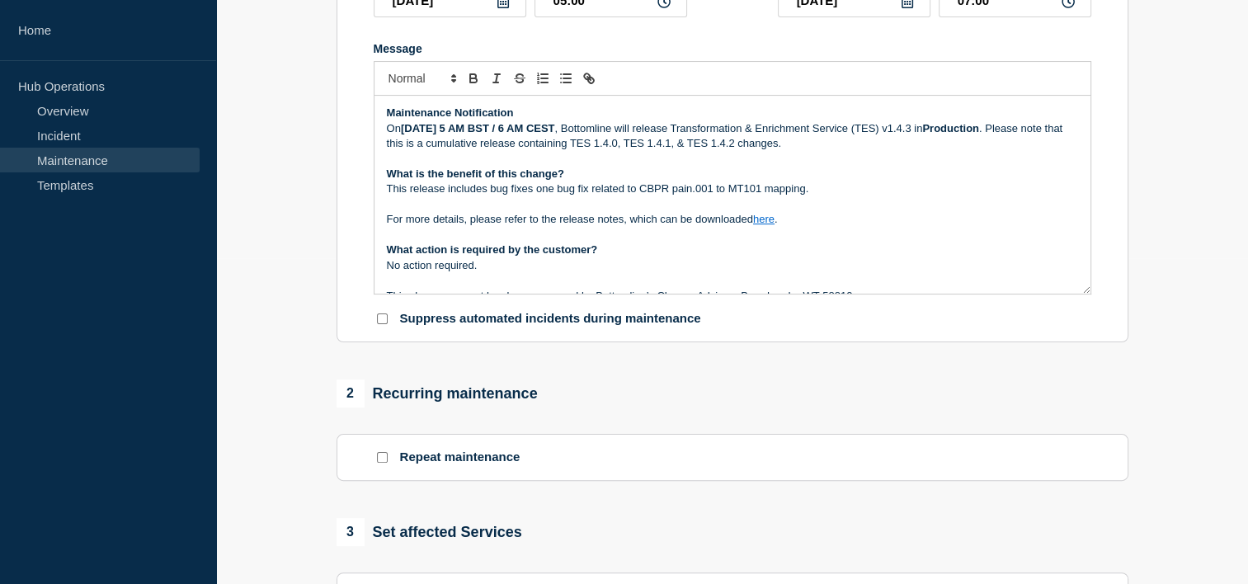
scroll to position [702, 0]
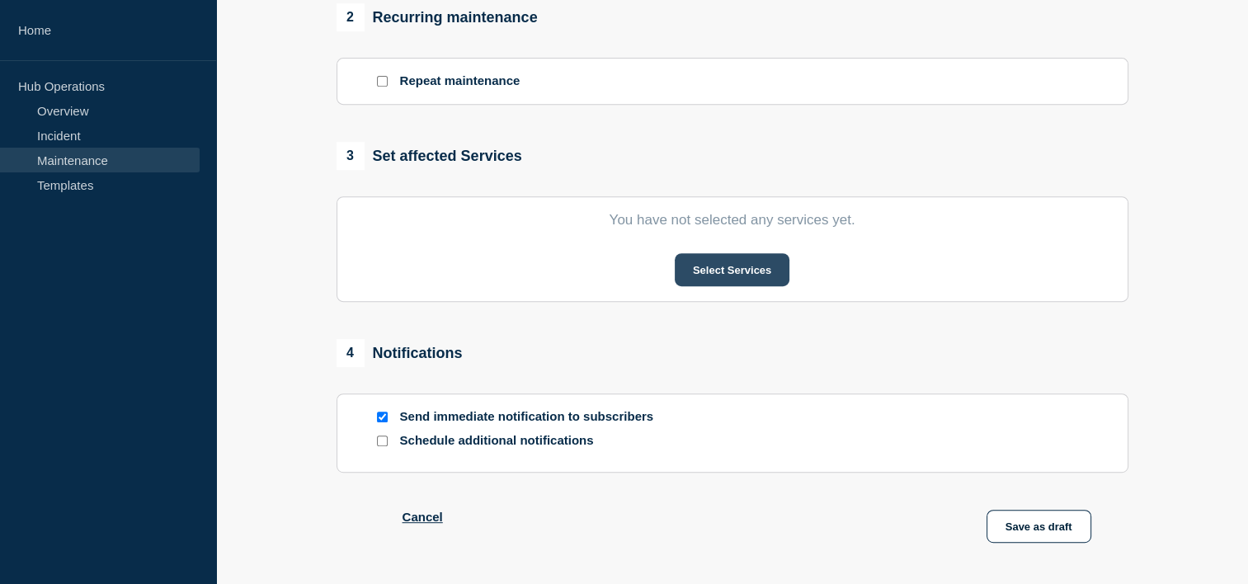
click at [723, 261] on button "Select Services" at bounding box center [732, 269] width 115 height 33
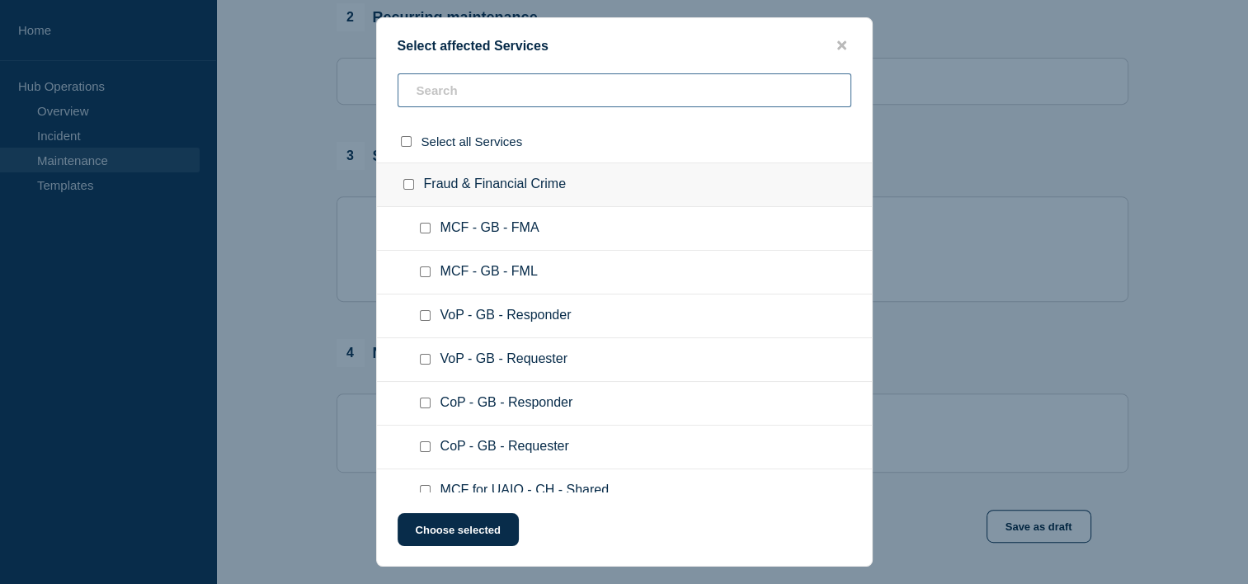
click at [472, 92] on input "text" at bounding box center [625, 90] width 454 height 34
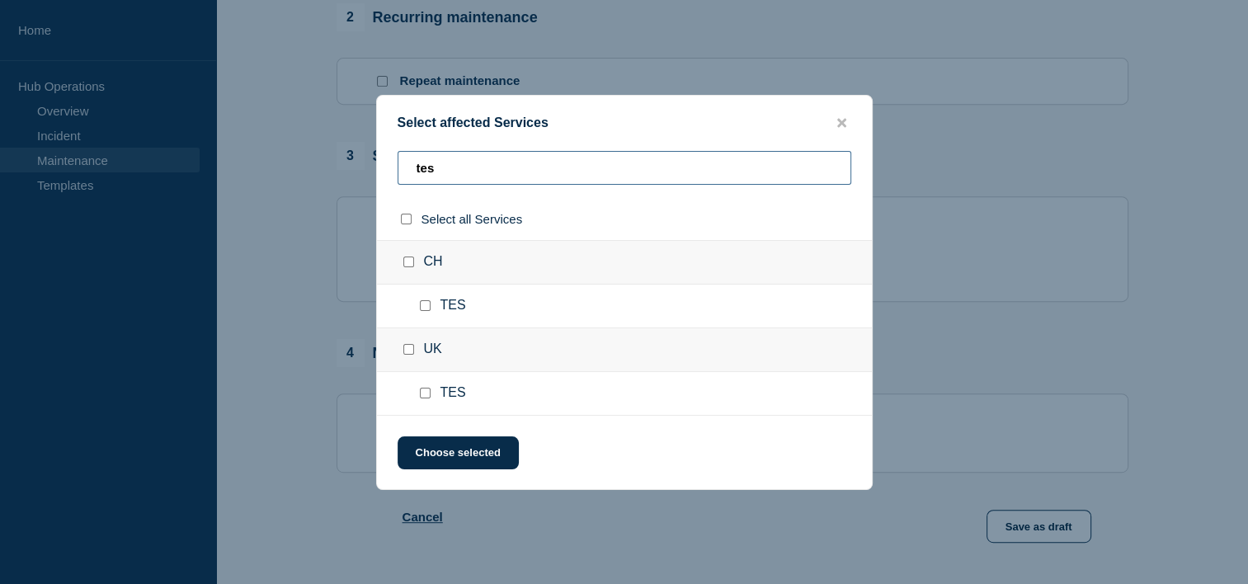
type input "tes"
click at [406, 261] on input "CH checkbox" at bounding box center [408, 262] width 11 height 11
checkbox input "true"
click at [403, 349] on input "UK checkbox" at bounding box center [408, 349] width 11 height 11
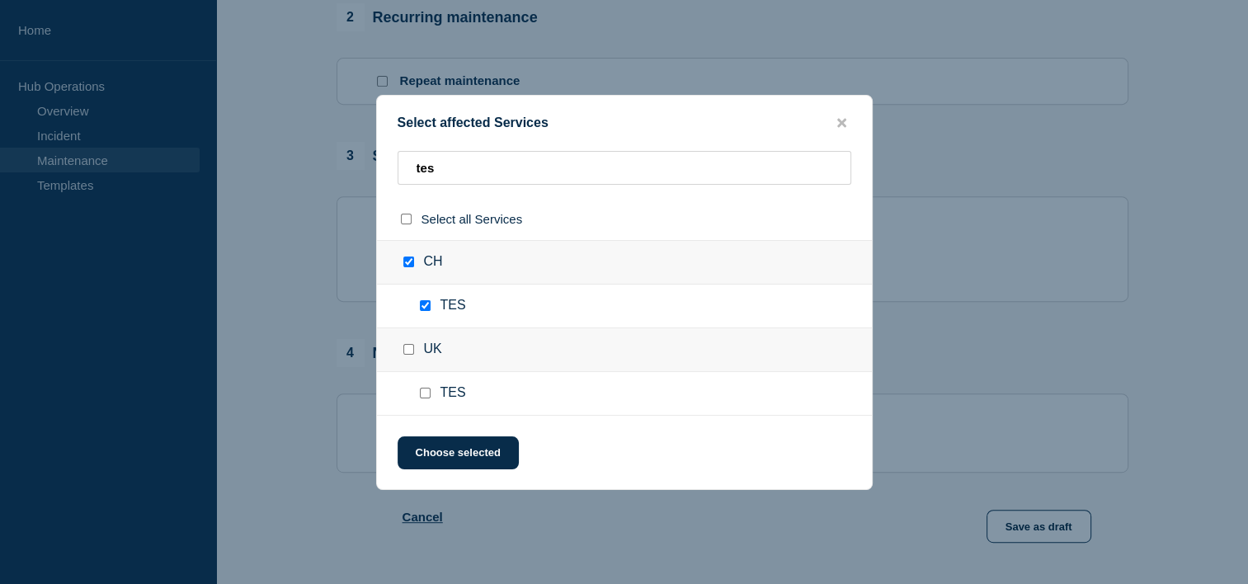
checkbox input "true"
click at [467, 463] on button "Choose selected" at bounding box center [458, 452] width 121 height 33
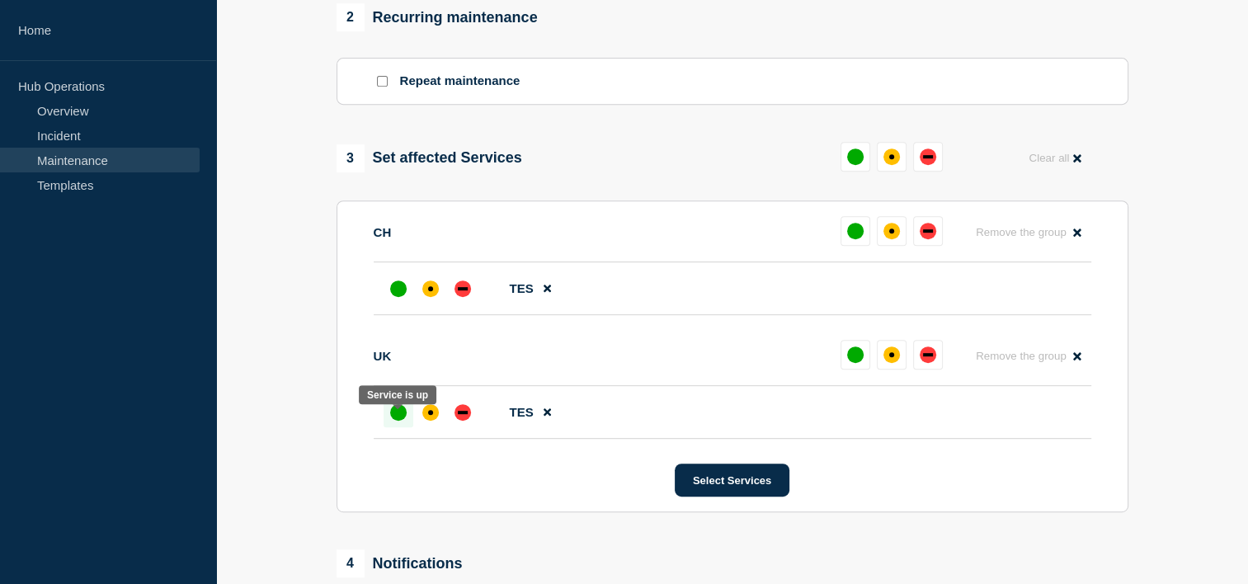
click at [396, 427] on div at bounding box center [399, 413] width 30 height 30
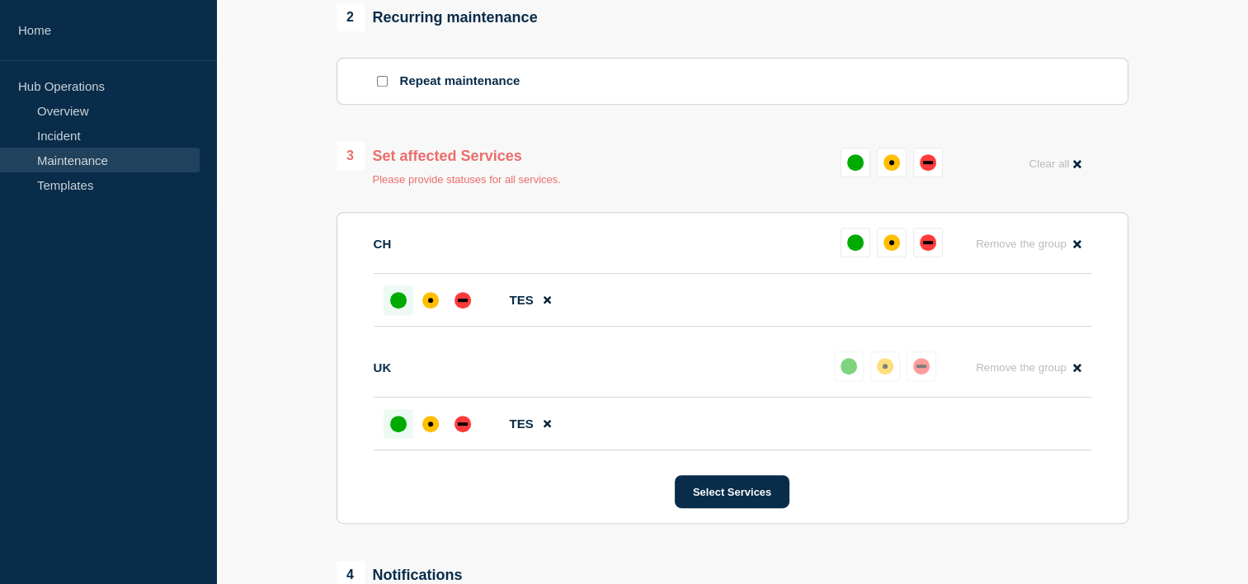
click at [394, 307] on div "up" at bounding box center [398, 300] width 16 height 16
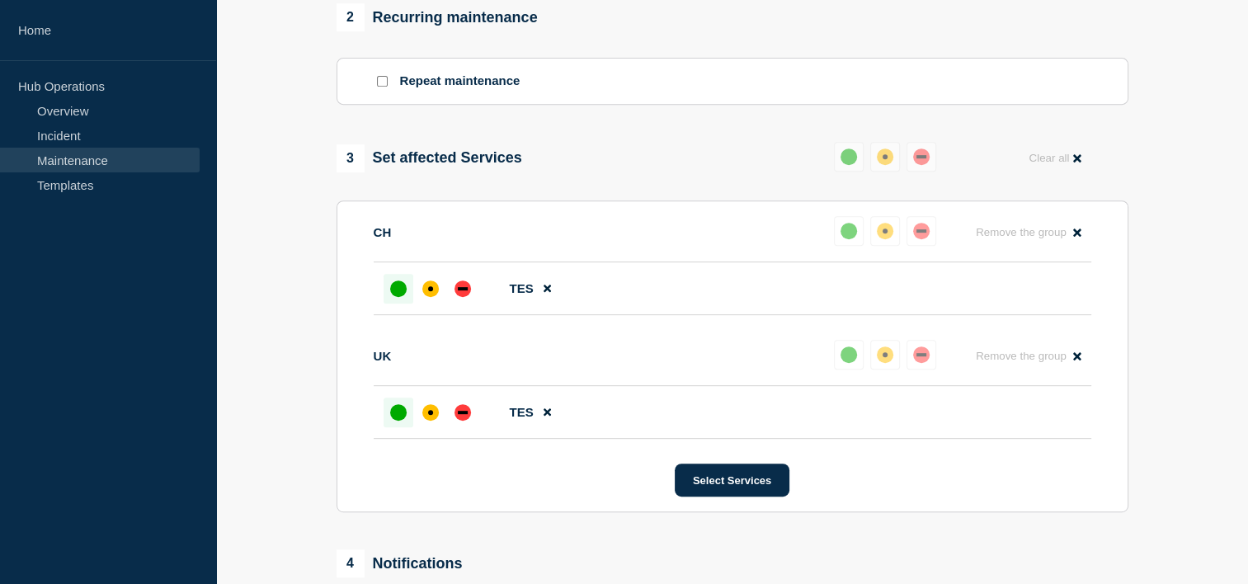
scroll to position [1071, 0]
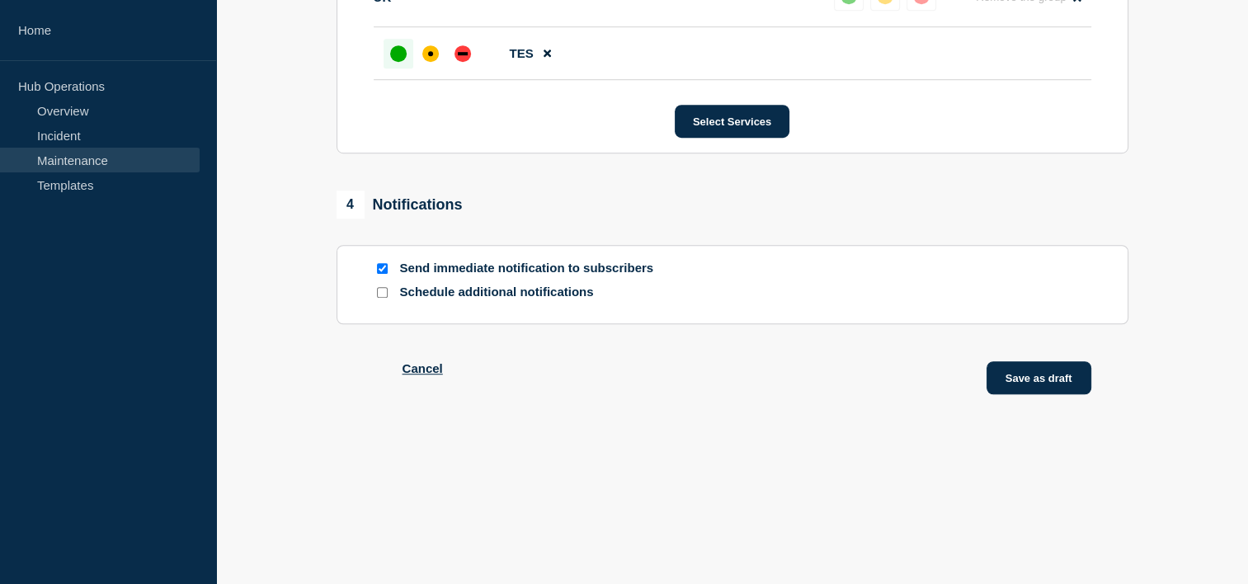
click at [1052, 388] on button "Save as draft" at bounding box center [1039, 377] width 105 height 33
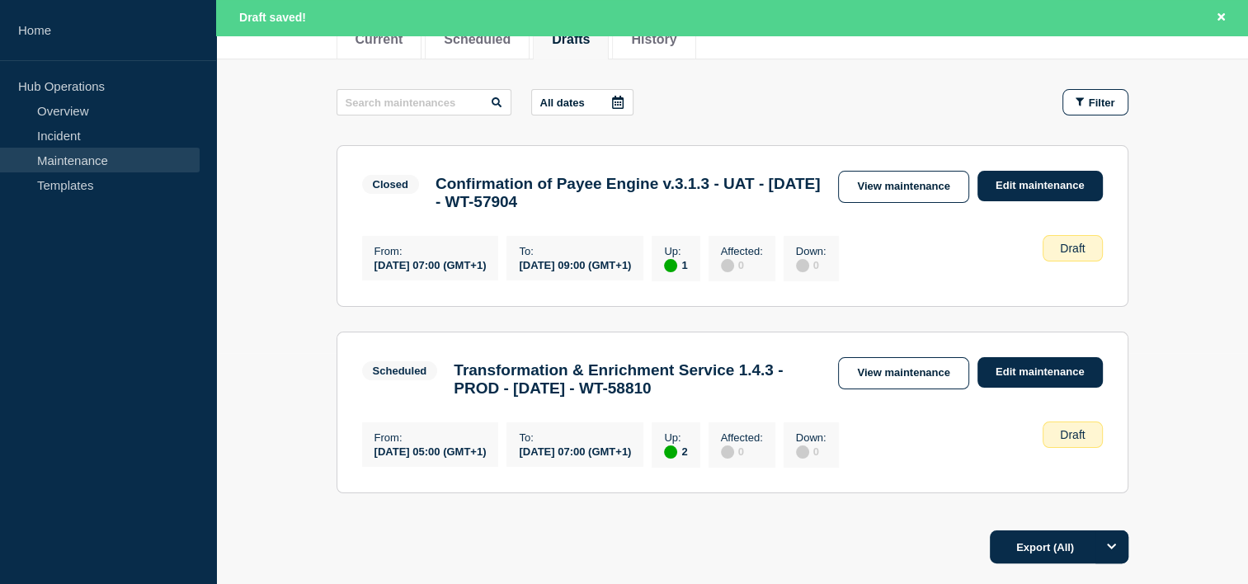
scroll to position [234, 0]
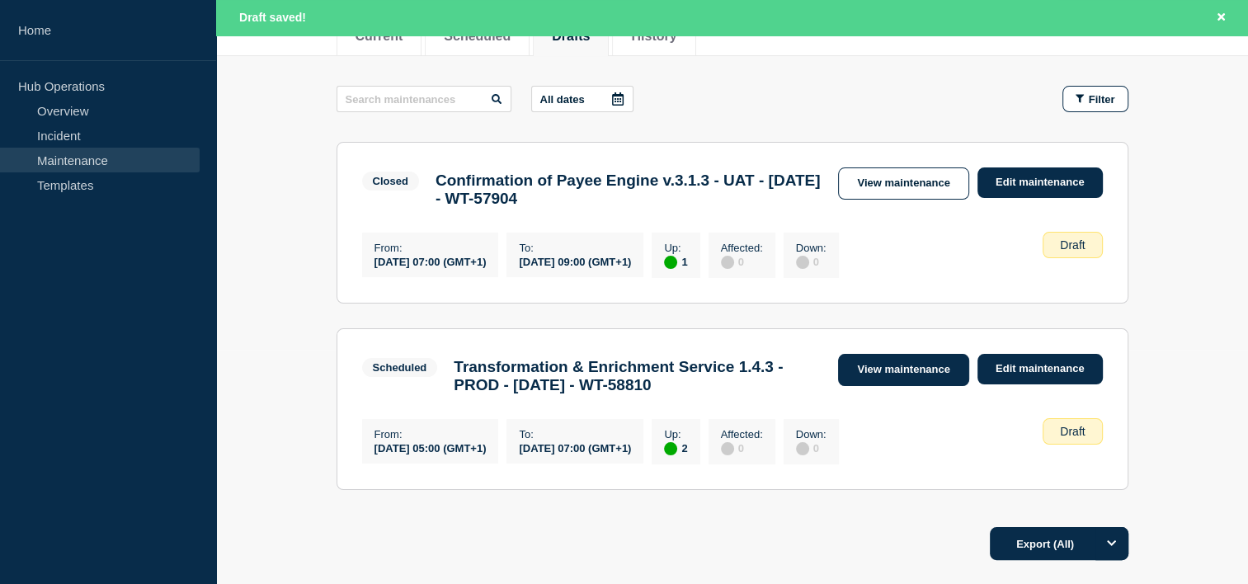
click at [874, 373] on link "View maintenance" at bounding box center [903, 370] width 130 height 32
